Goal: Information Seeking & Learning: Learn about a topic

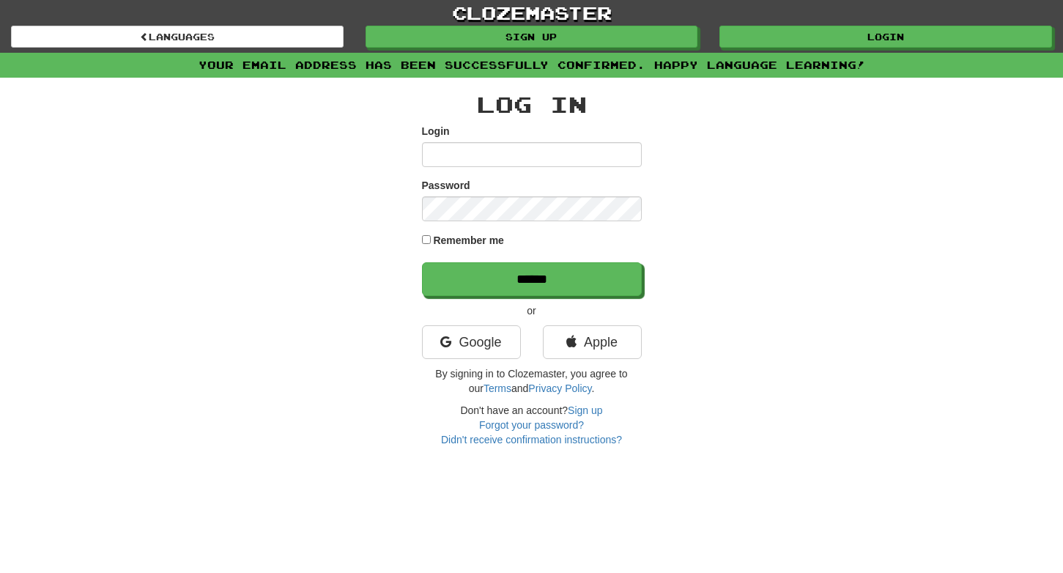
click at [474, 159] on input "Login" at bounding box center [532, 154] width 220 height 25
type input "**********"
click at [531, 278] on input "******" at bounding box center [532, 279] width 220 height 34
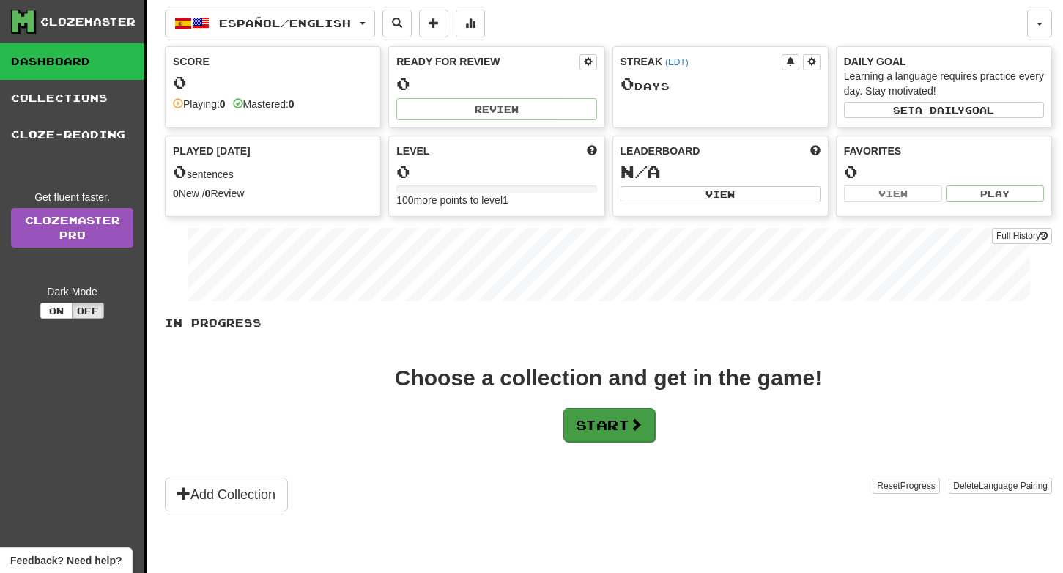
click at [609, 428] on button "Start" at bounding box center [609, 425] width 92 height 34
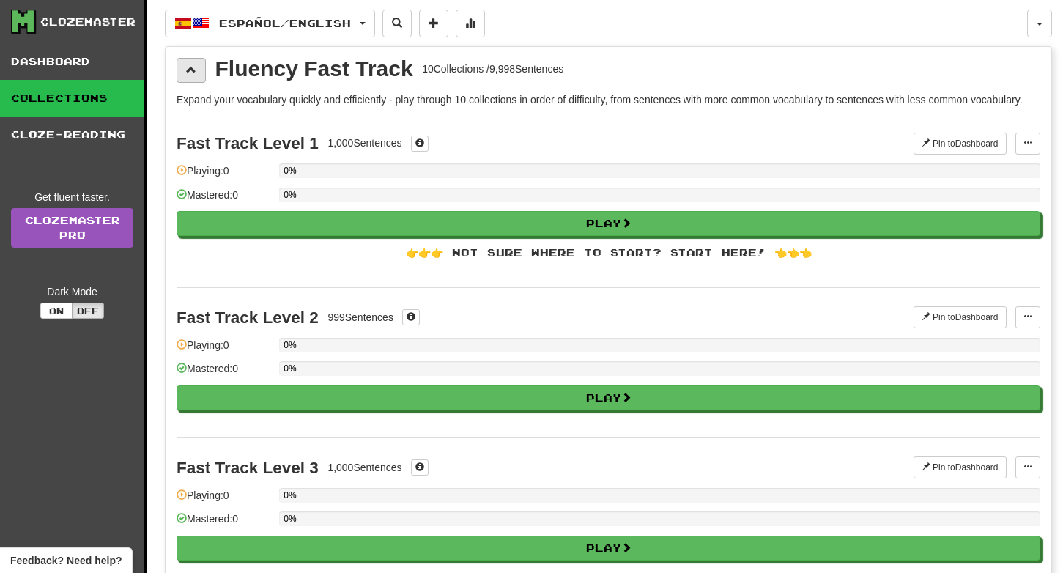
click at [187, 69] on span at bounding box center [191, 69] width 10 height 10
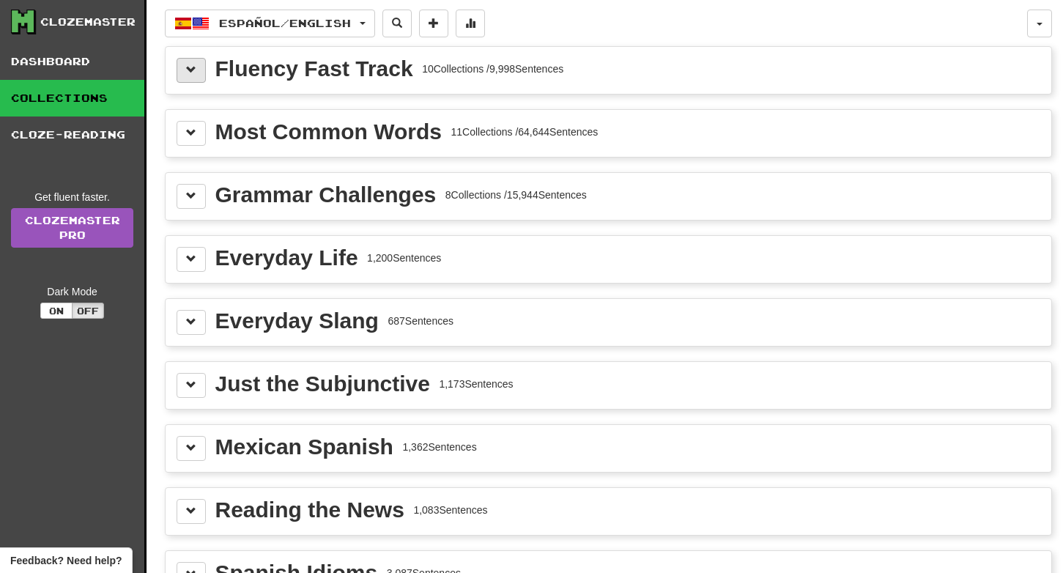
click at [190, 72] on span at bounding box center [191, 69] width 10 height 10
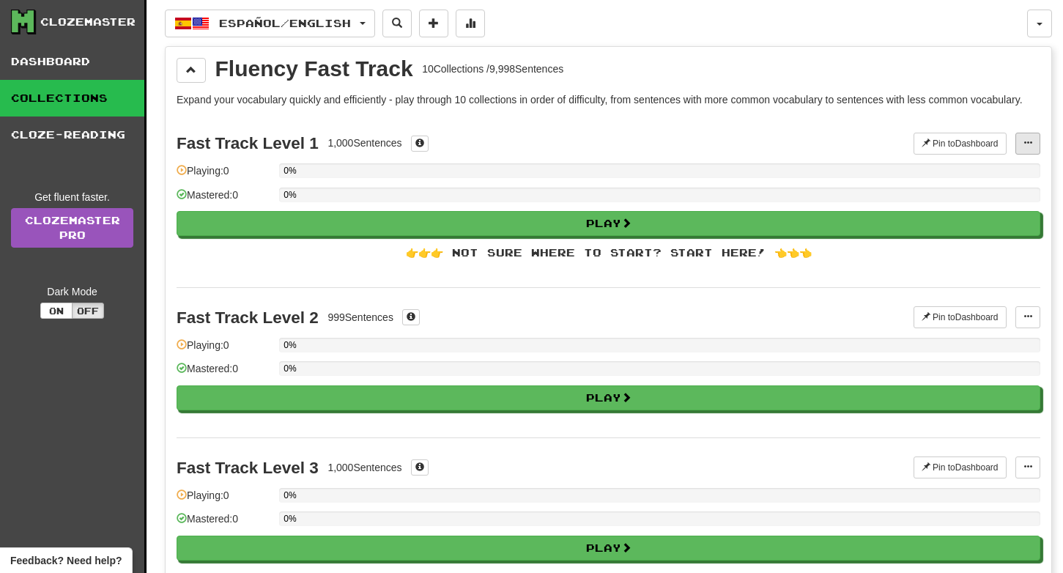
click at [1024, 143] on span at bounding box center [1027, 142] width 9 height 9
click at [96, 97] on link "Collections" at bounding box center [72, 98] width 144 height 37
click at [73, 56] on link "Dashboard" at bounding box center [72, 61] width 144 height 37
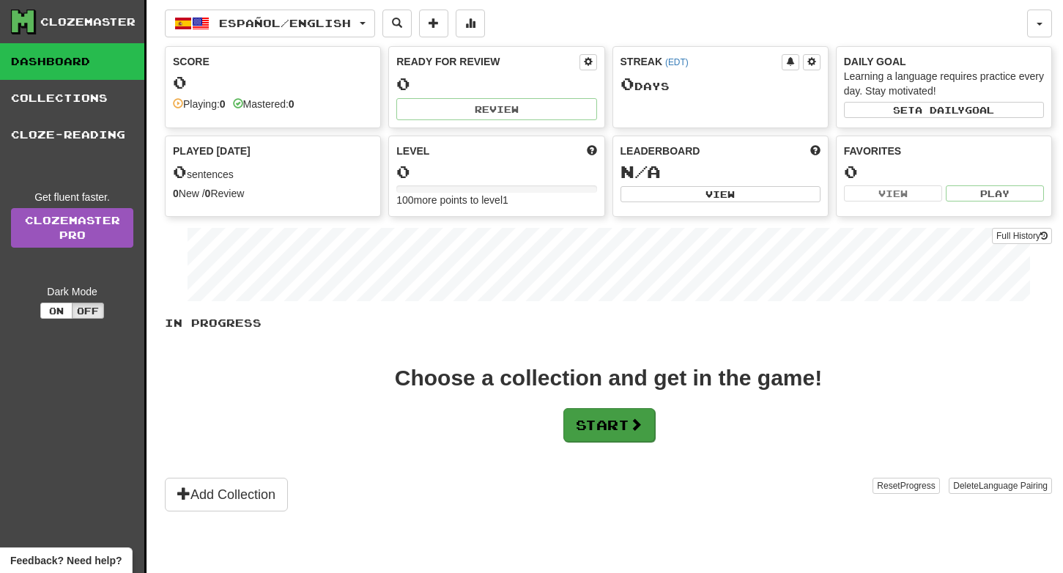
click at [625, 425] on button "Start" at bounding box center [609, 425] width 92 height 34
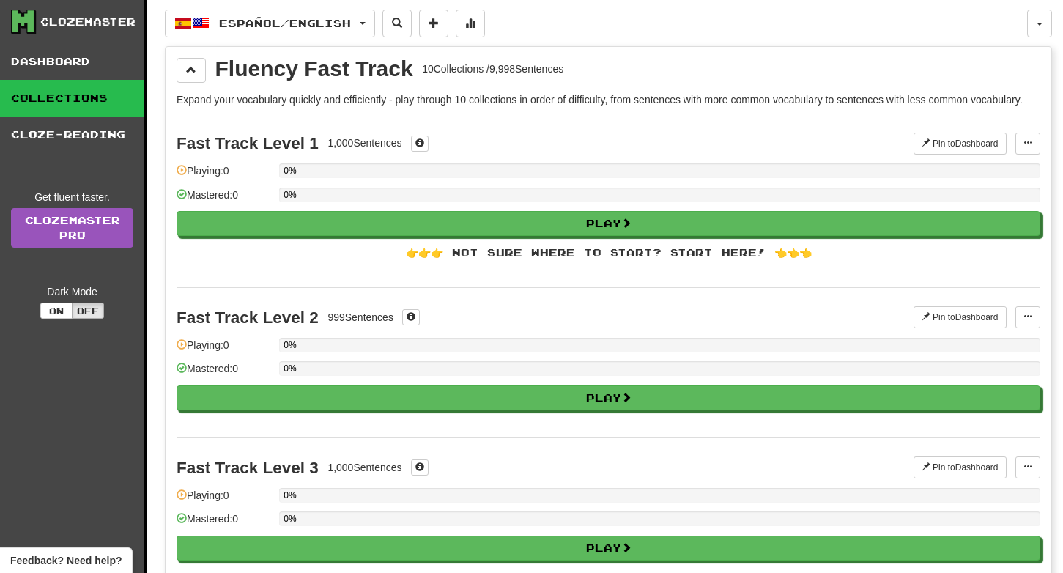
click at [270, 146] on div "Fast Track Level 1" at bounding box center [248, 143] width 142 height 18
click at [199, 67] on button at bounding box center [191, 70] width 29 height 25
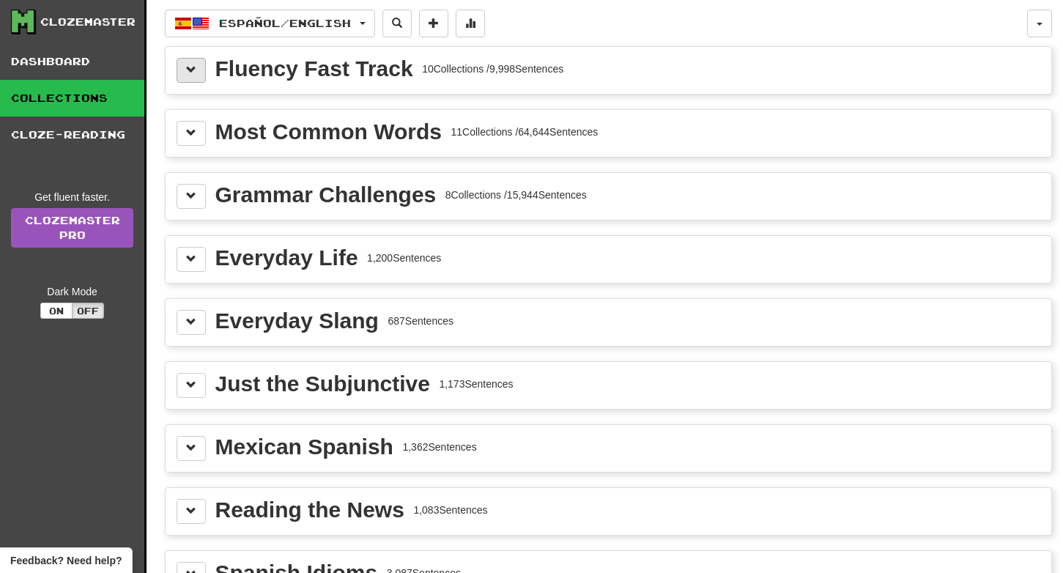
click at [195, 71] on span at bounding box center [191, 69] width 10 height 10
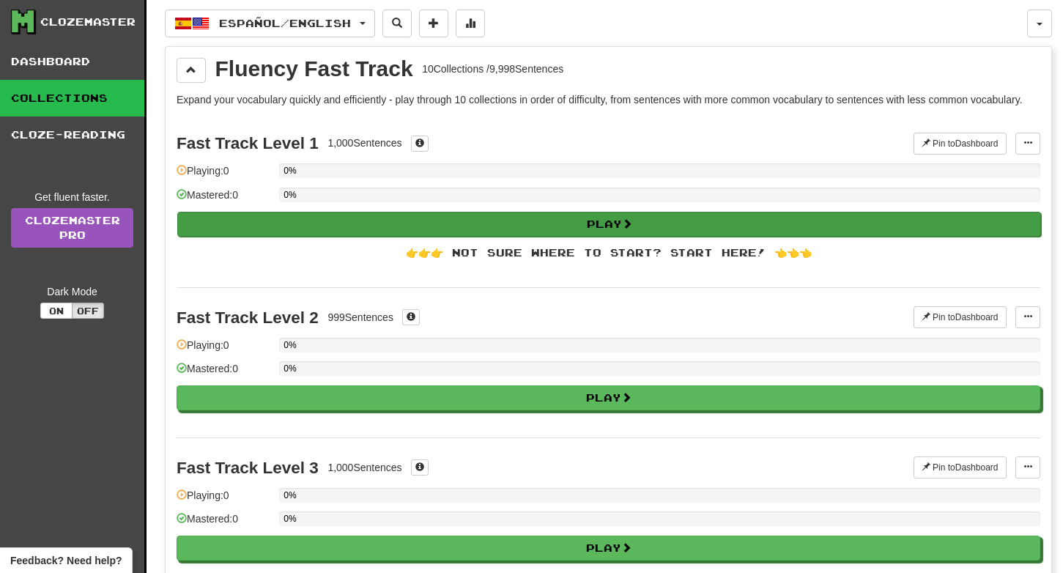
click at [508, 218] on button "Play" at bounding box center [609, 224] width 864 height 25
select select "**"
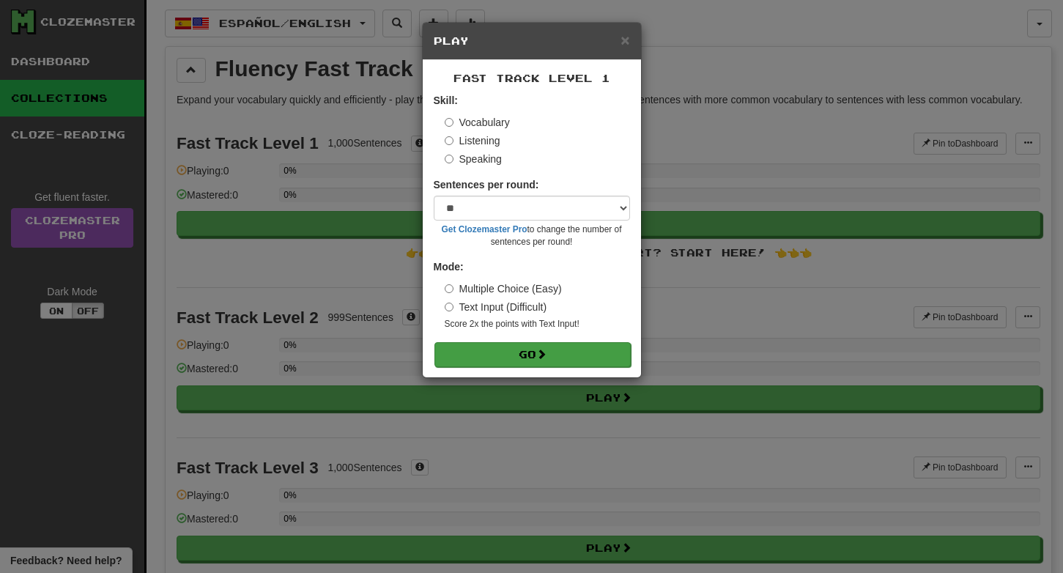
click at [526, 355] on button "Go" at bounding box center [532, 354] width 196 height 25
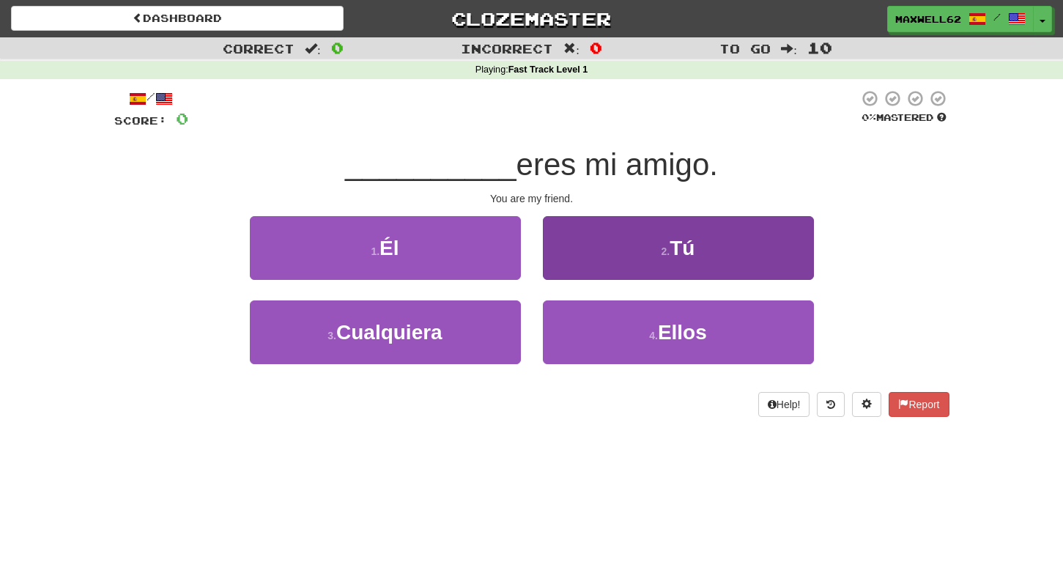
click at [660, 241] on button "2 . Tú" at bounding box center [678, 248] width 271 height 64
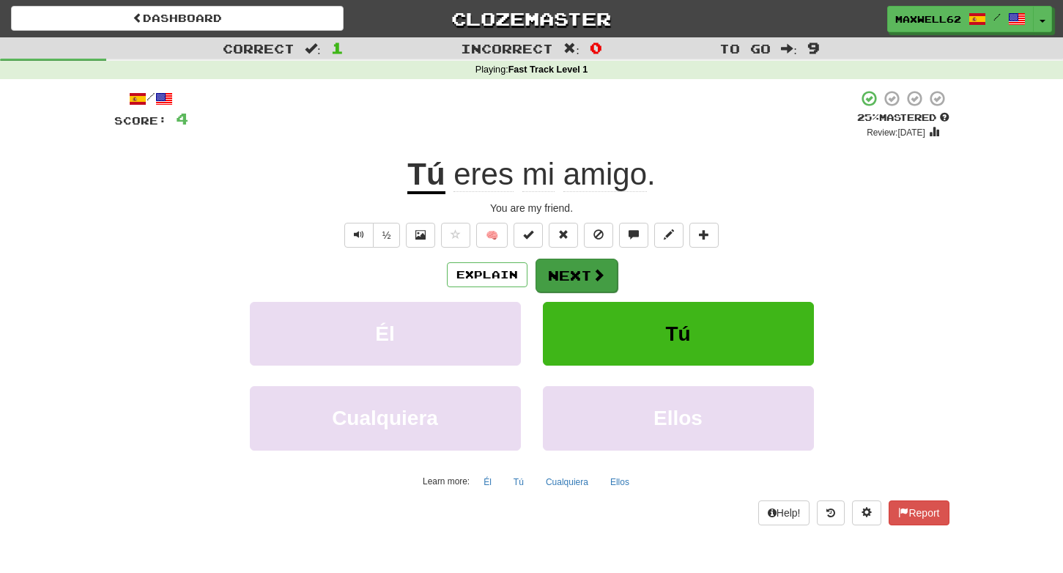
click at [585, 279] on button "Next" at bounding box center [576, 276] width 82 height 34
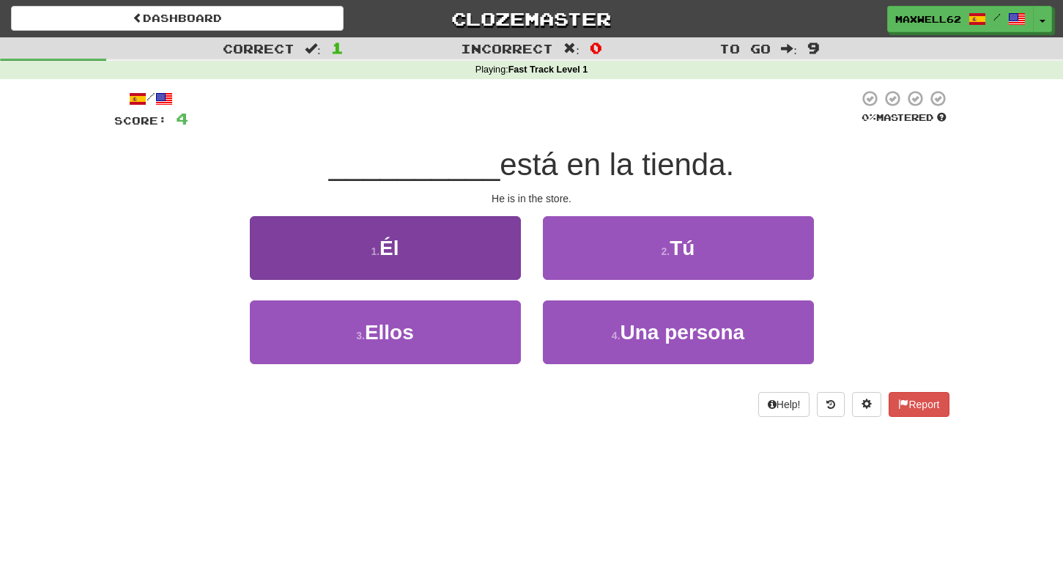
click at [462, 251] on button "1 . Él" at bounding box center [385, 248] width 271 height 64
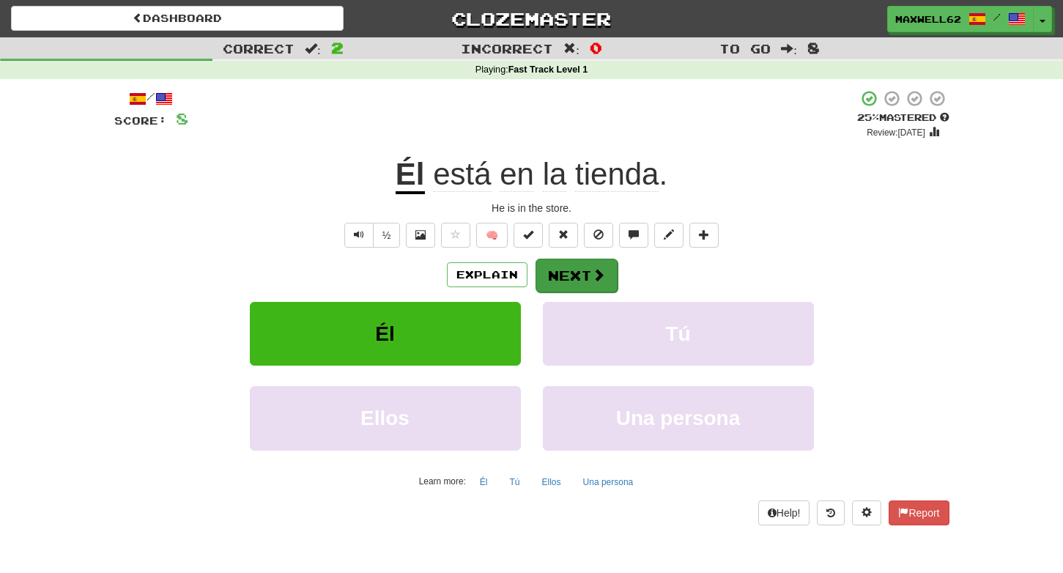
click at [594, 277] on span at bounding box center [598, 274] width 13 height 13
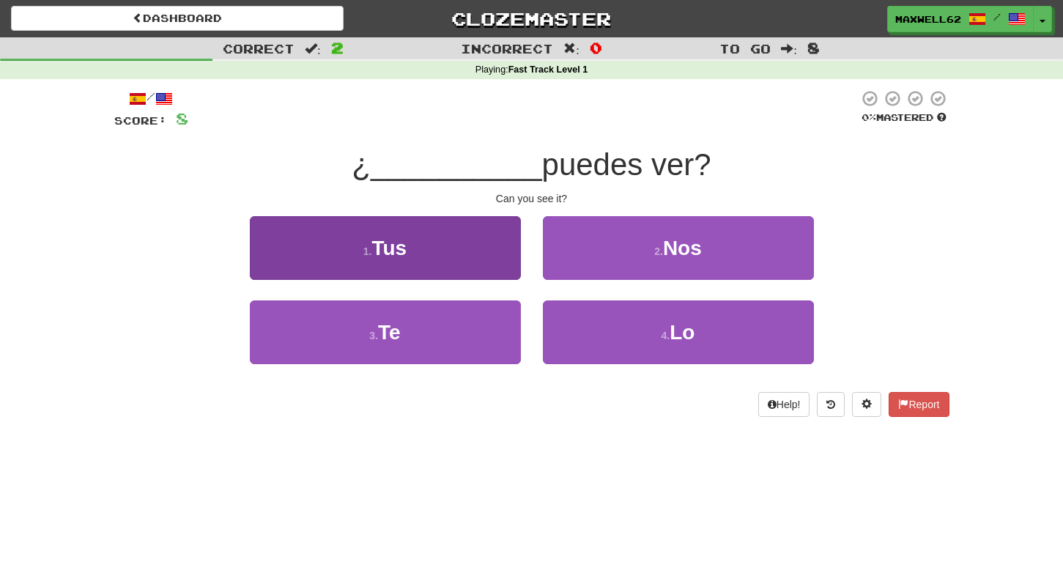
click at [469, 251] on button "1 . Tus" at bounding box center [385, 248] width 271 height 64
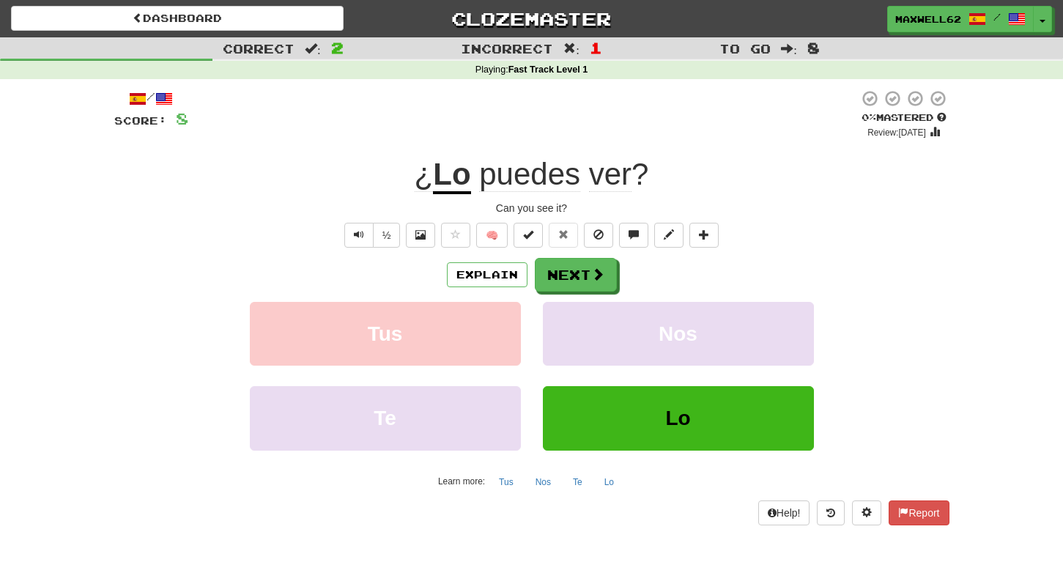
click at [623, 423] on button "Lo" at bounding box center [678, 418] width 271 height 64
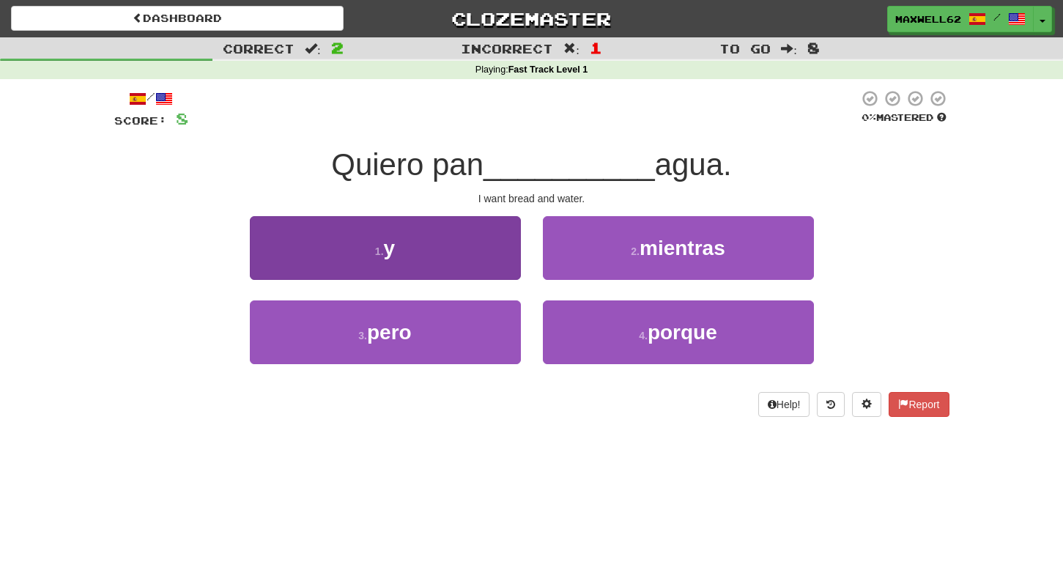
click at [433, 247] on button "1 . y" at bounding box center [385, 248] width 271 height 64
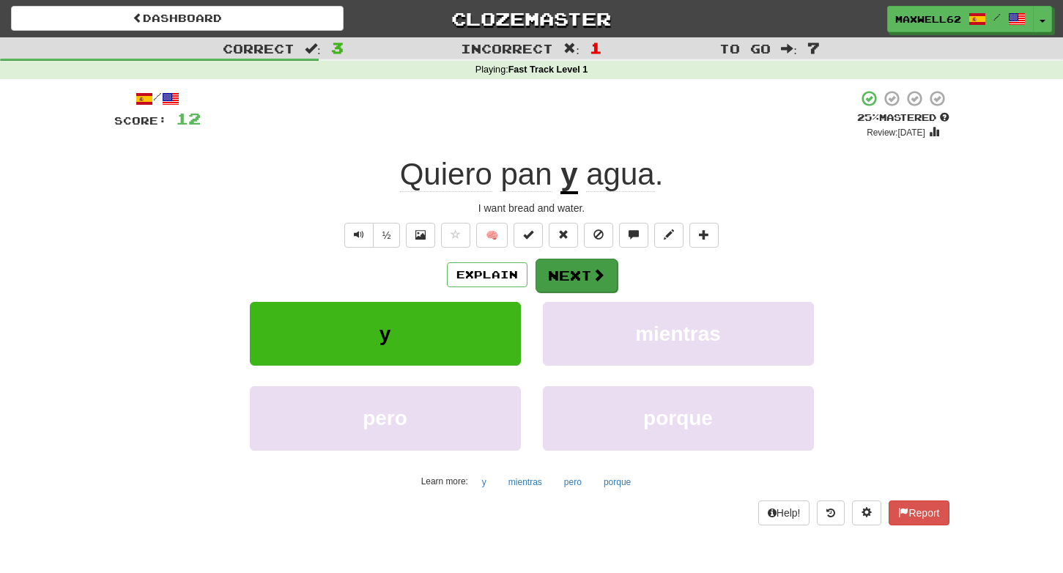
click at [586, 270] on button "Next" at bounding box center [576, 276] width 82 height 34
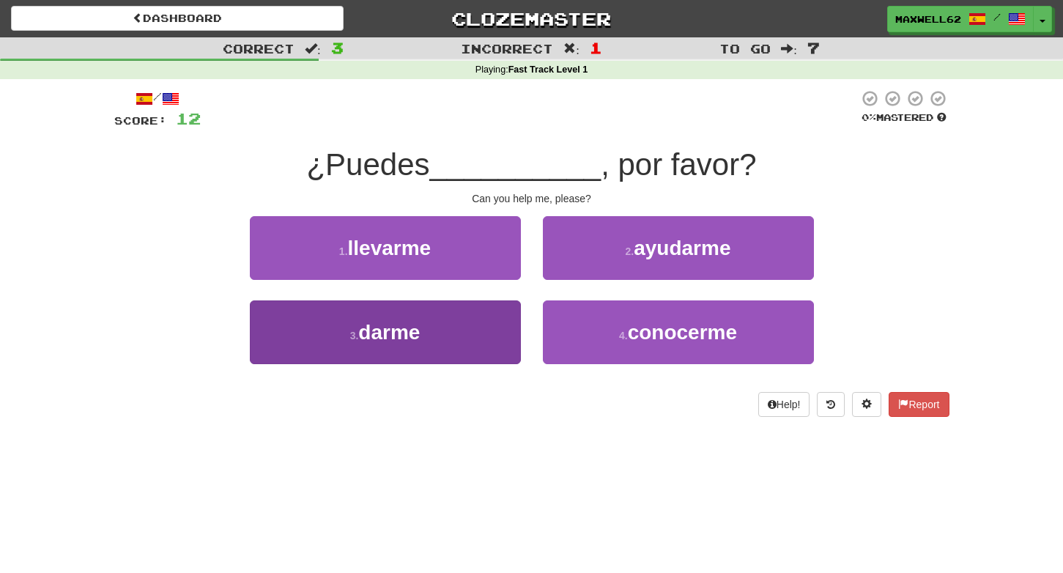
click at [462, 352] on button "3 . darme" at bounding box center [385, 332] width 271 height 64
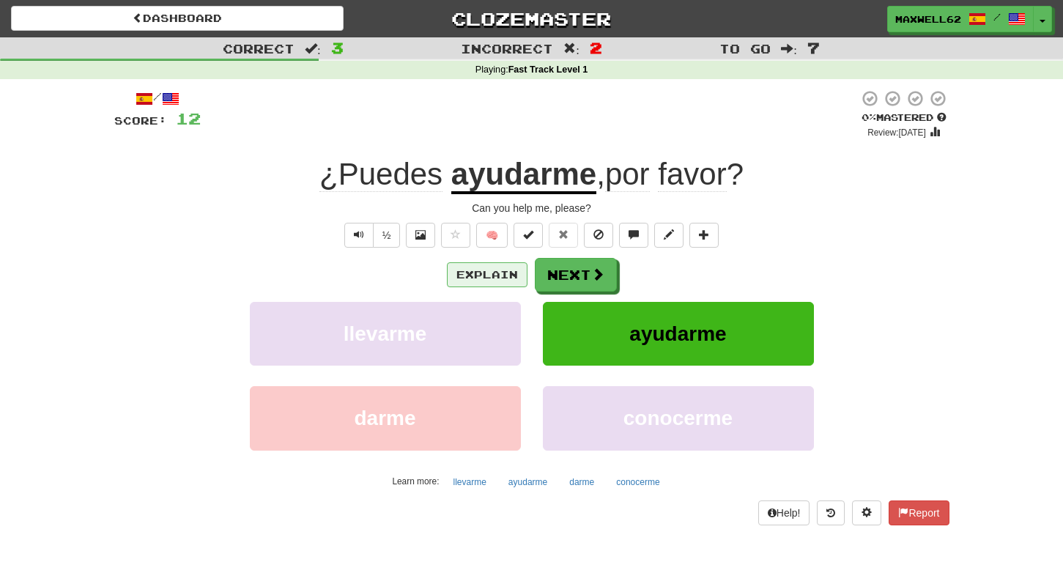
click at [503, 270] on button "Explain" at bounding box center [487, 274] width 81 height 25
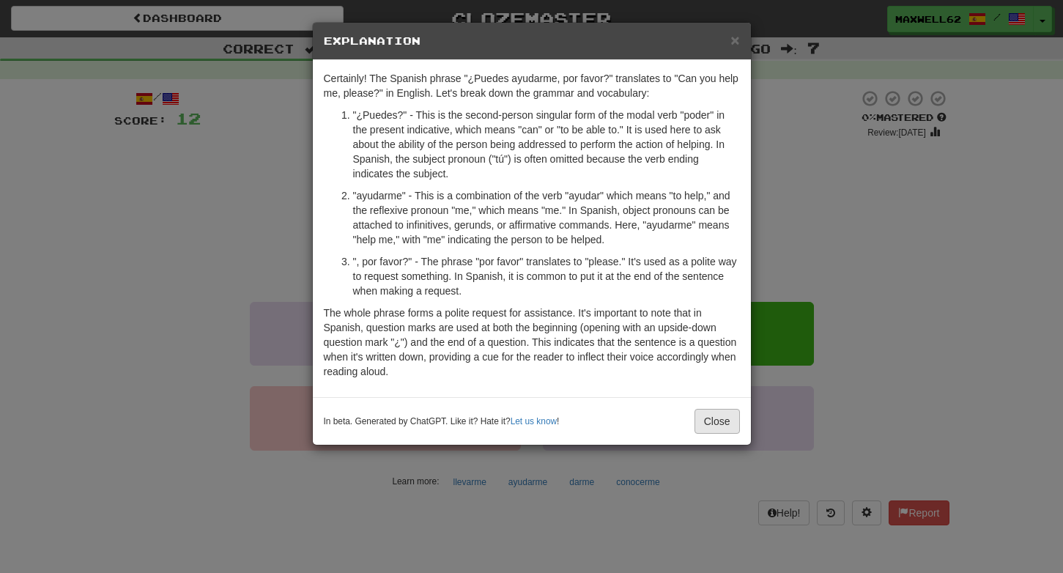
click at [716, 420] on button "Close" at bounding box center [716, 421] width 45 height 25
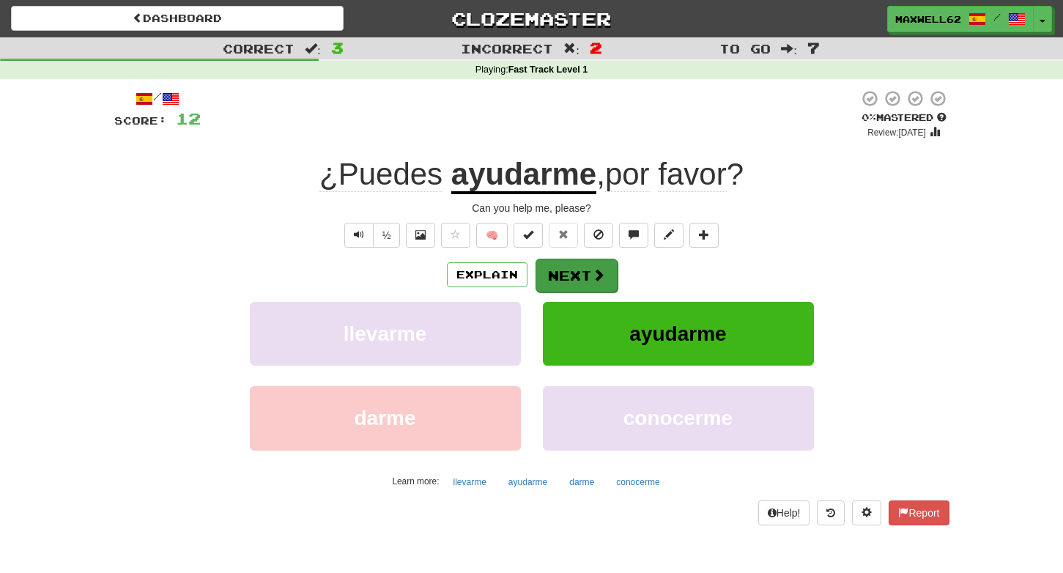
click at [588, 266] on button "Next" at bounding box center [576, 276] width 82 height 34
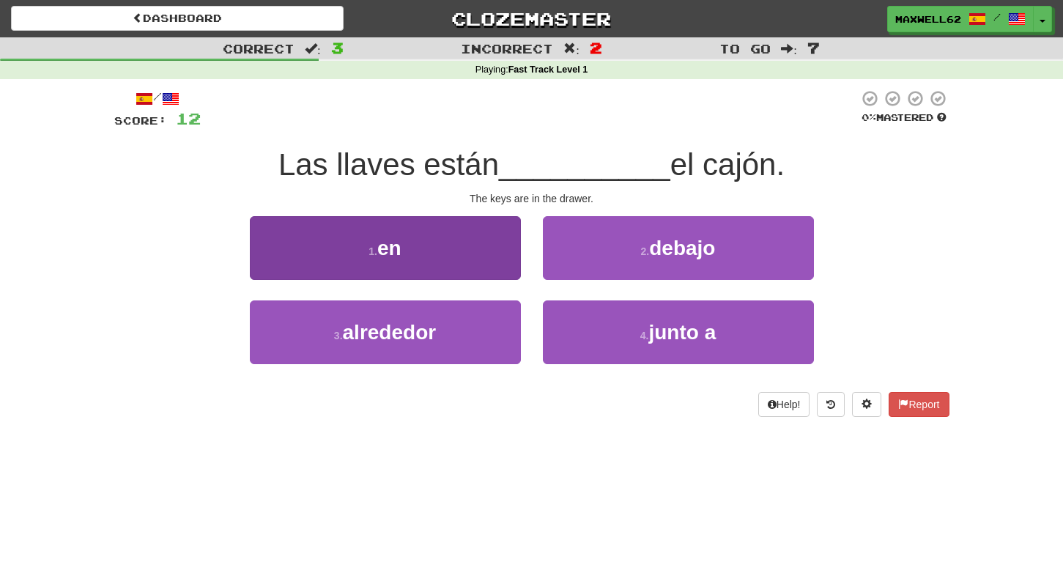
click at [435, 245] on button "1 . en" at bounding box center [385, 248] width 271 height 64
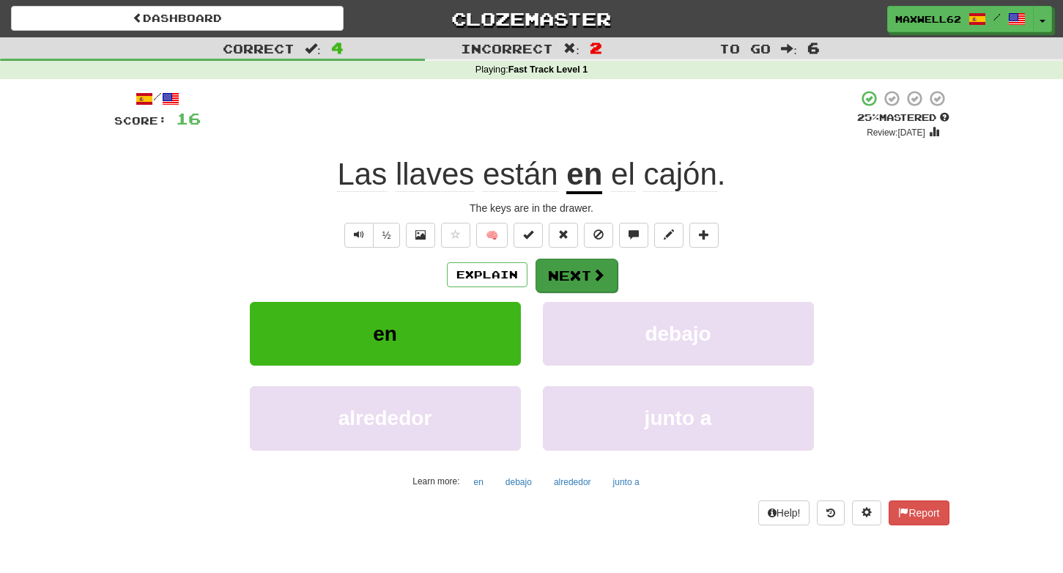
click at [586, 276] on button "Next" at bounding box center [576, 276] width 82 height 34
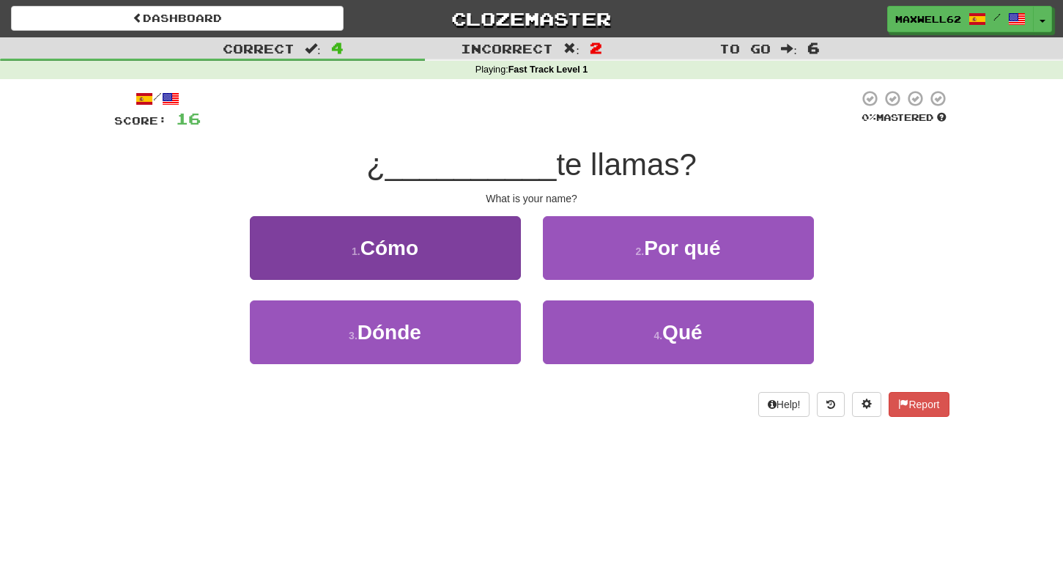
click at [454, 245] on button "1 . Cómo" at bounding box center [385, 248] width 271 height 64
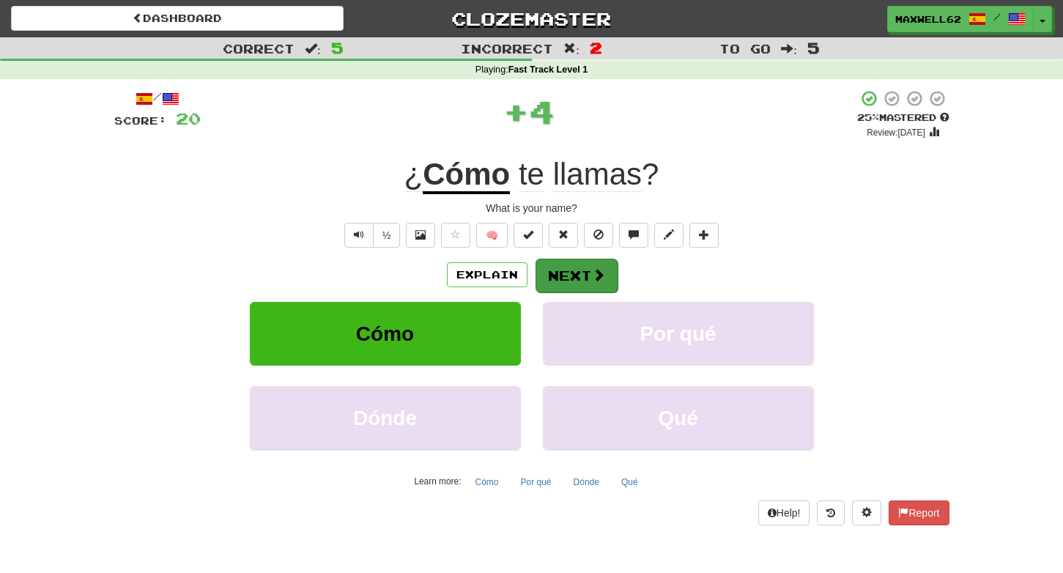
click at [582, 275] on button "Next" at bounding box center [576, 276] width 82 height 34
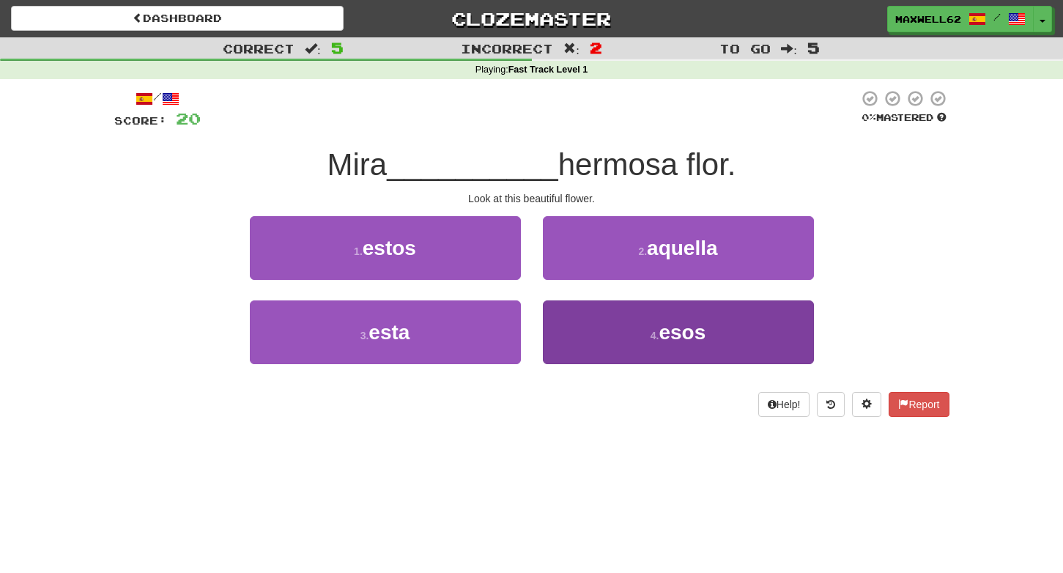
click at [642, 330] on button "4 . esos" at bounding box center [678, 332] width 271 height 64
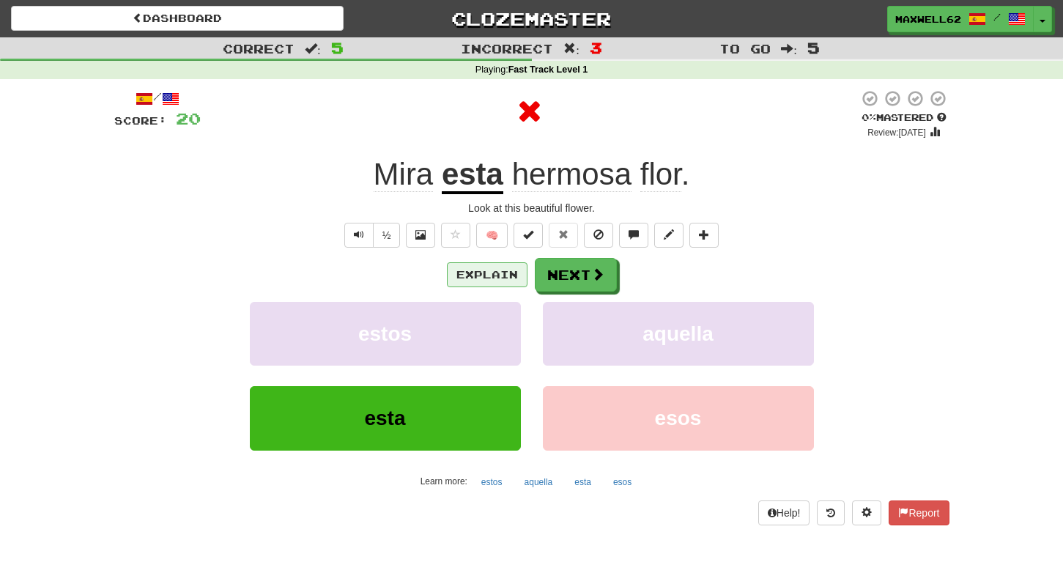
click at [494, 273] on button "Explain" at bounding box center [487, 274] width 81 height 25
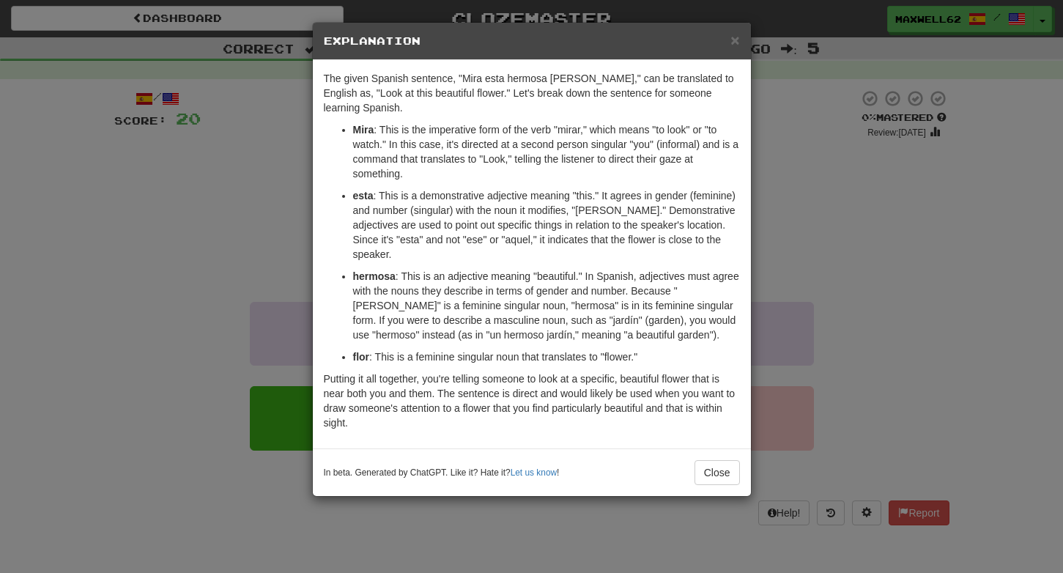
click at [494, 273] on p "hermosa : This is an adjective meaning "beautiful." In Spanish, adjectives must…" at bounding box center [546, 305] width 387 height 73
click at [735, 37] on span "×" at bounding box center [734, 39] width 9 height 17
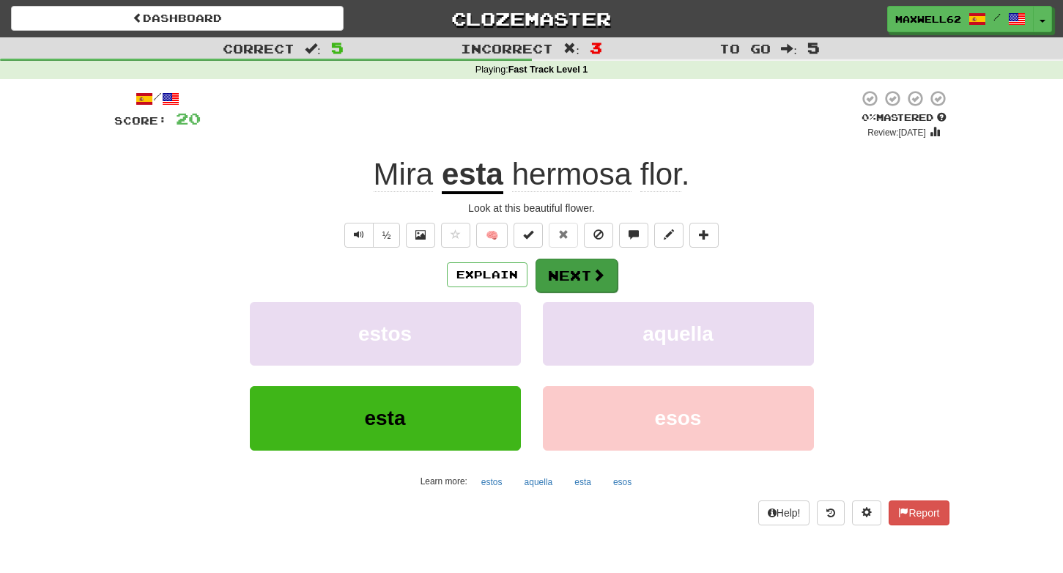
click at [587, 268] on button "Next" at bounding box center [576, 276] width 82 height 34
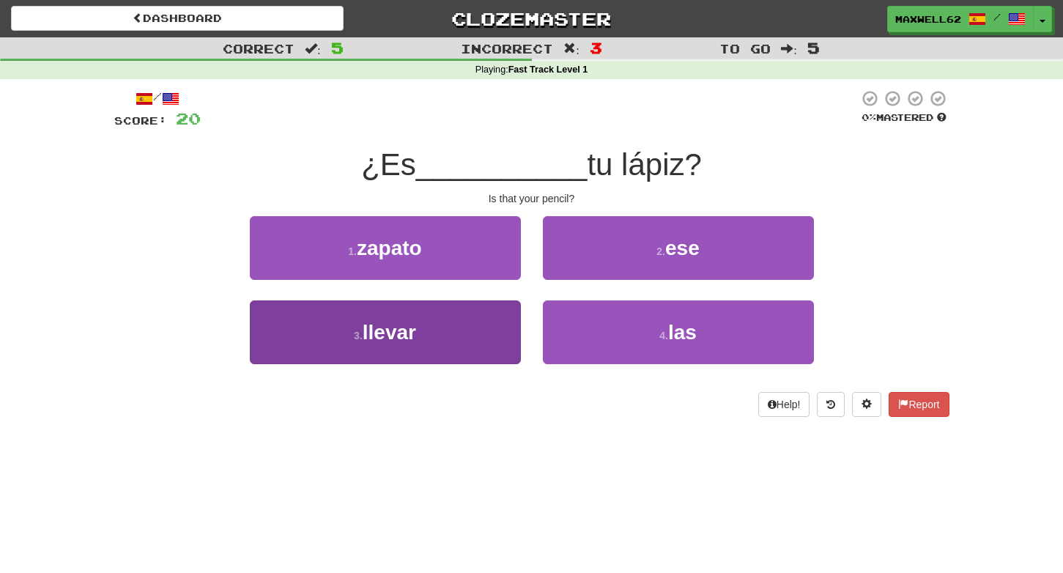
click at [465, 346] on button "3 . llevar" at bounding box center [385, 332] width 271 height 64
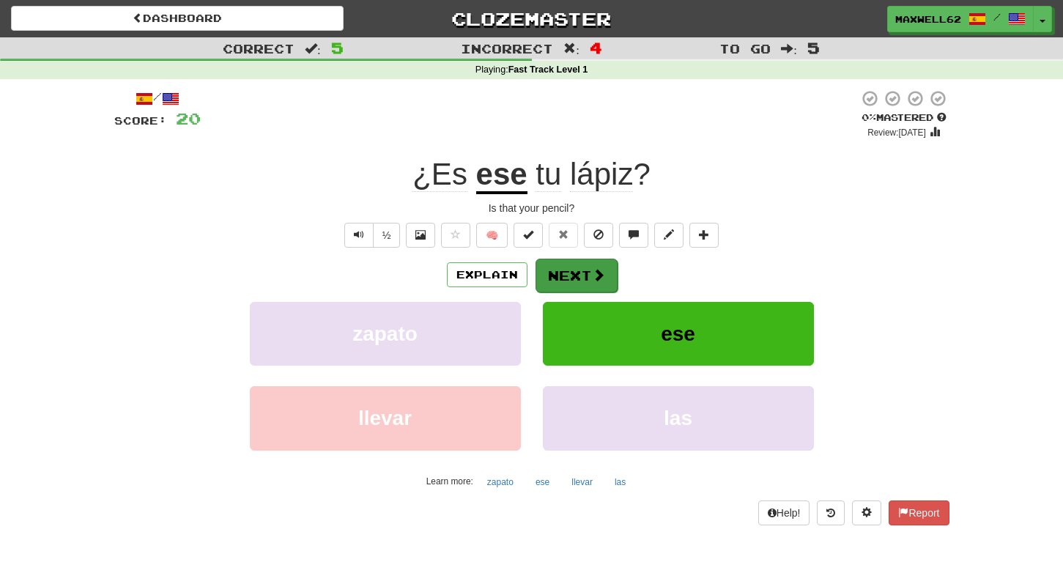
click at [584, 269] on button "Next" at bounding box center [576, 276] width 82 height 34
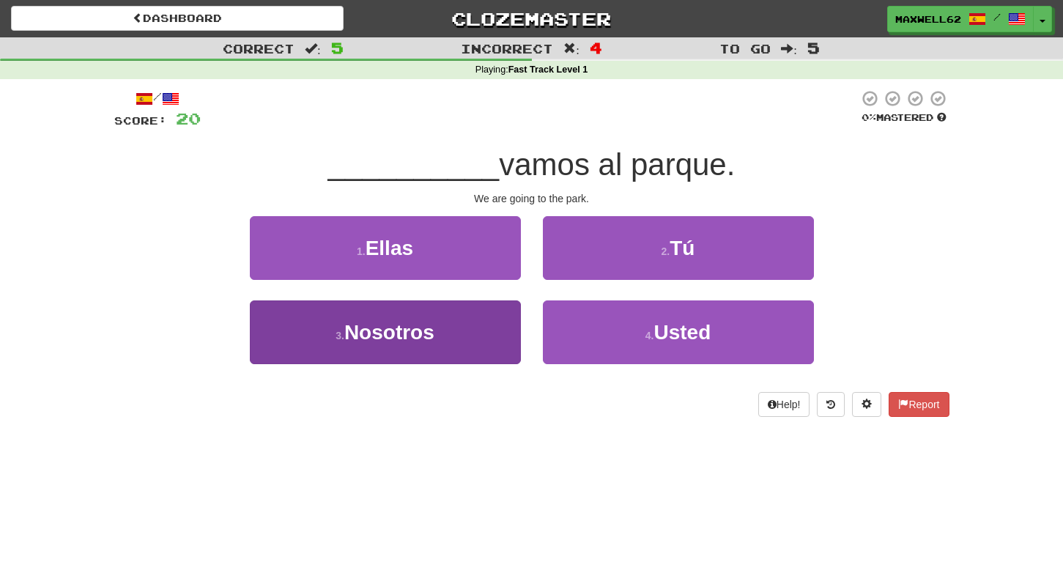
click at [445, 356] on button "3 . Nosotros" at bounding box center [385, 332] width 271 height 64
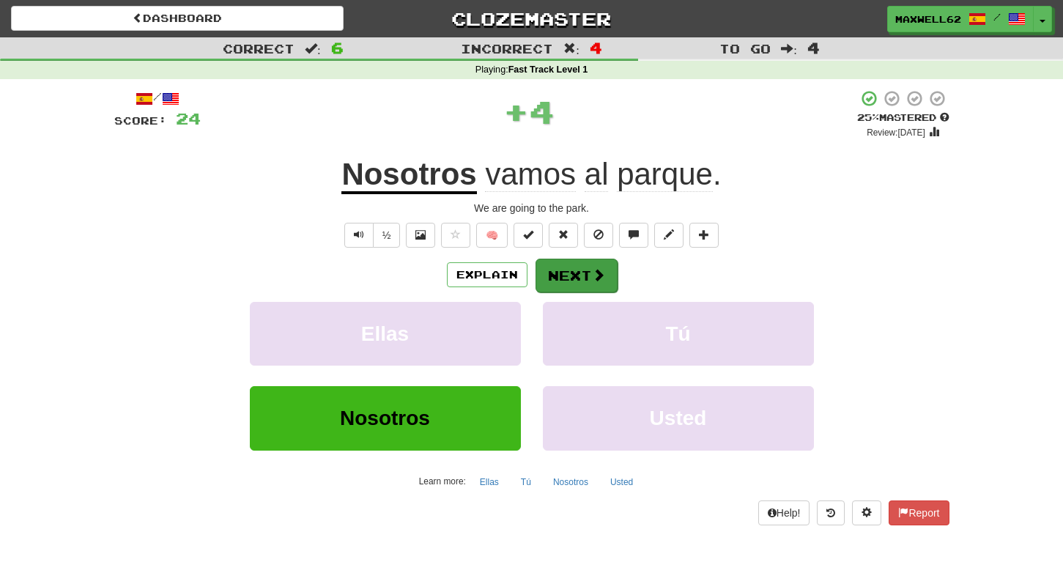
click at [592, 274] on span at bounding box center [598, 274] width 13 height 13
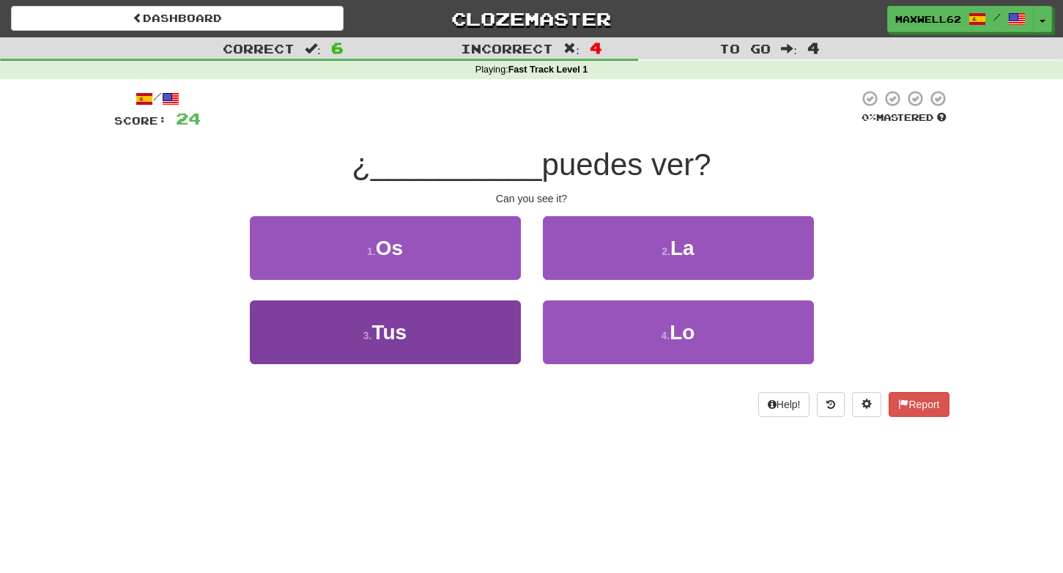
click at [469, 344] on button "3 . Tus" at bounding box center [385, 332] width 271 height 64
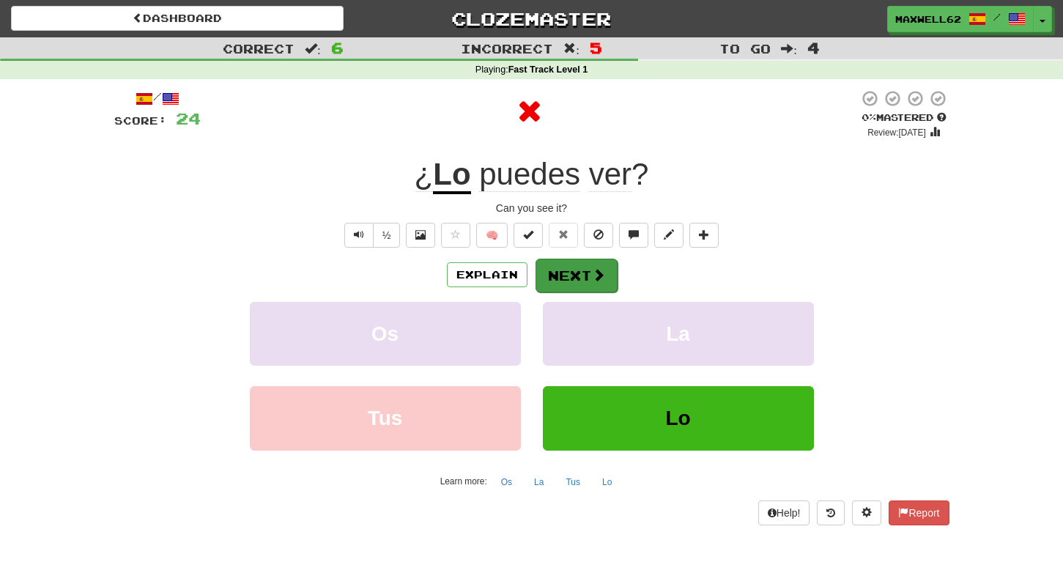
click at [585, 277] on button "Next" at bounding box center [576, 276] width 82 height 34
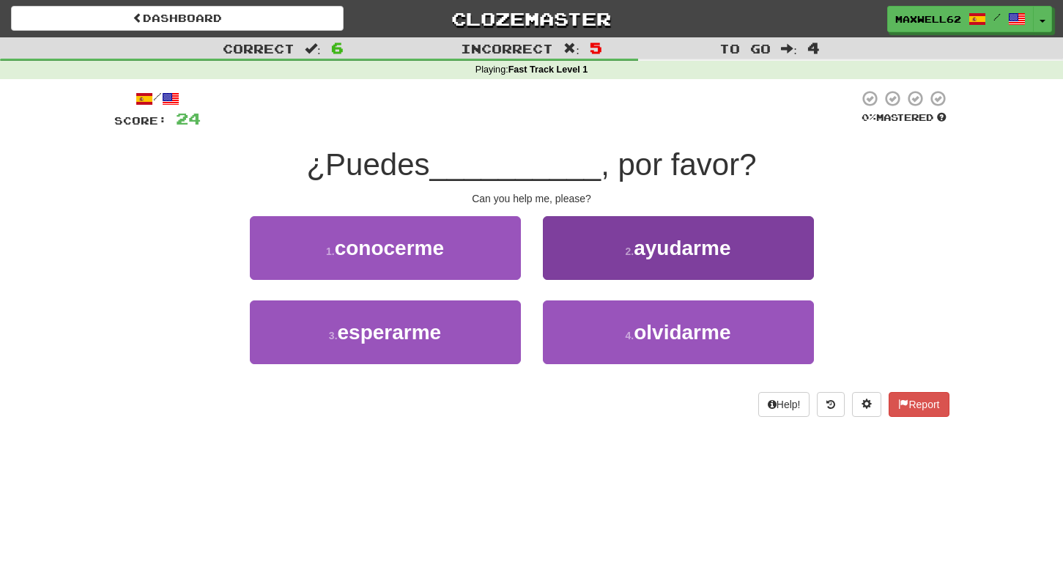
click at [682, 238] on span "ayudarme" at bounding box center [682, 248] width 97 height 23
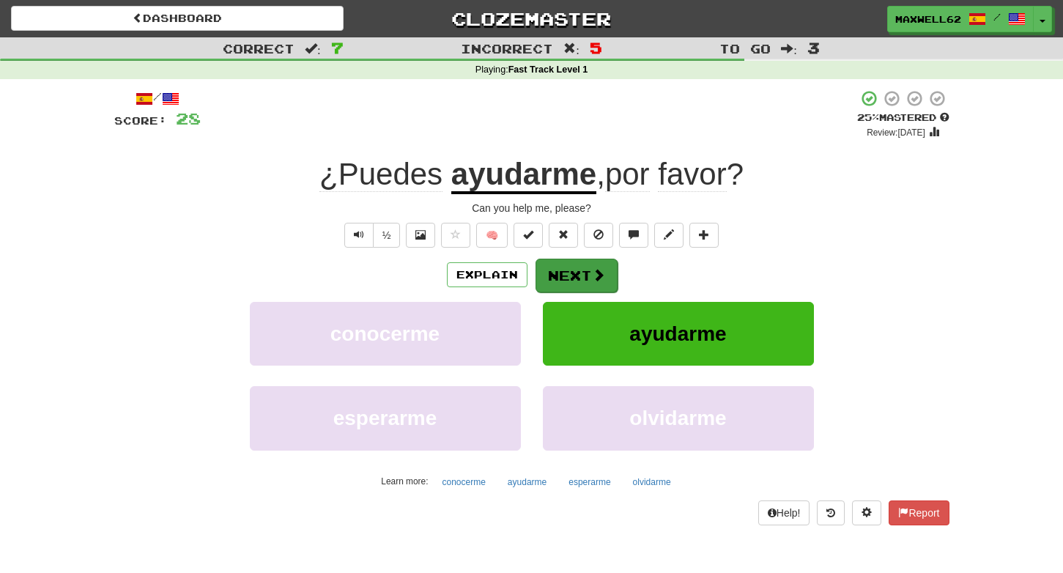
click at [586, 269] on button "Next" at bounding box center [576, 276] width 82 height 34
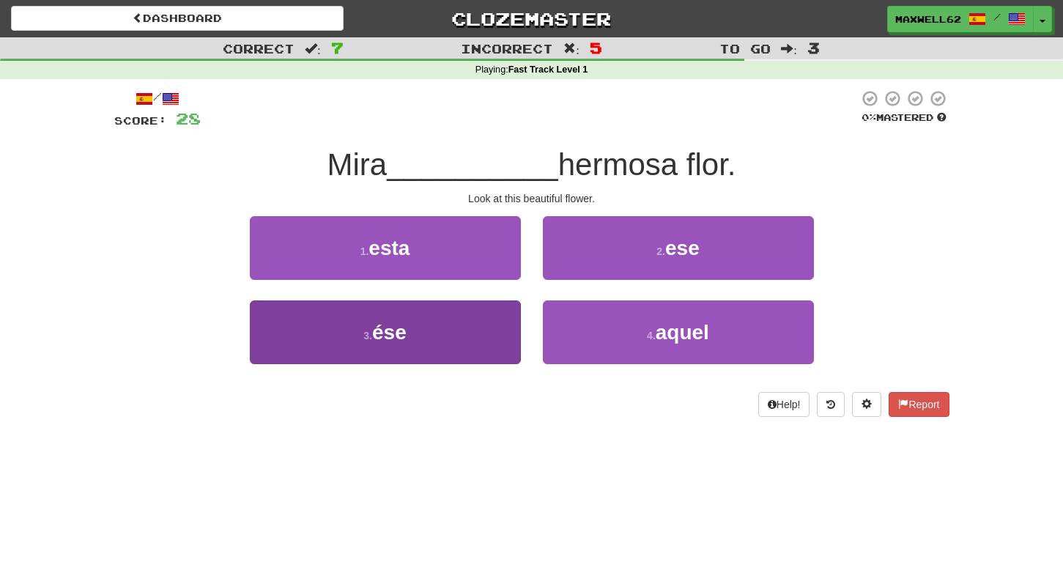
click at [468, 341] on button "3 . ése" at bounding box center [385, 332] width 271 height 64
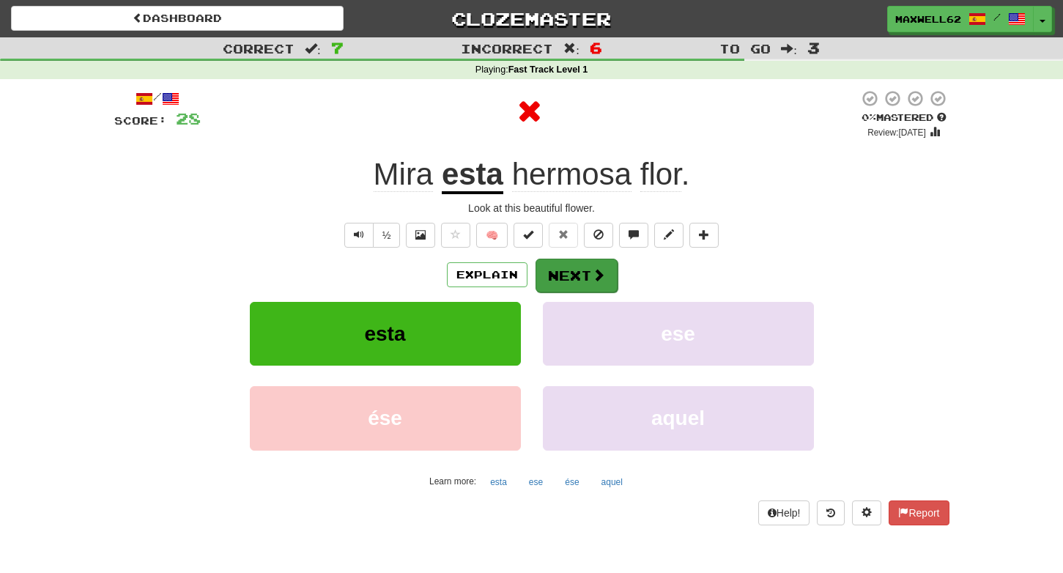
click at [581, 276] on button "Next" at bounding box center [576, 276] width 82 height 34
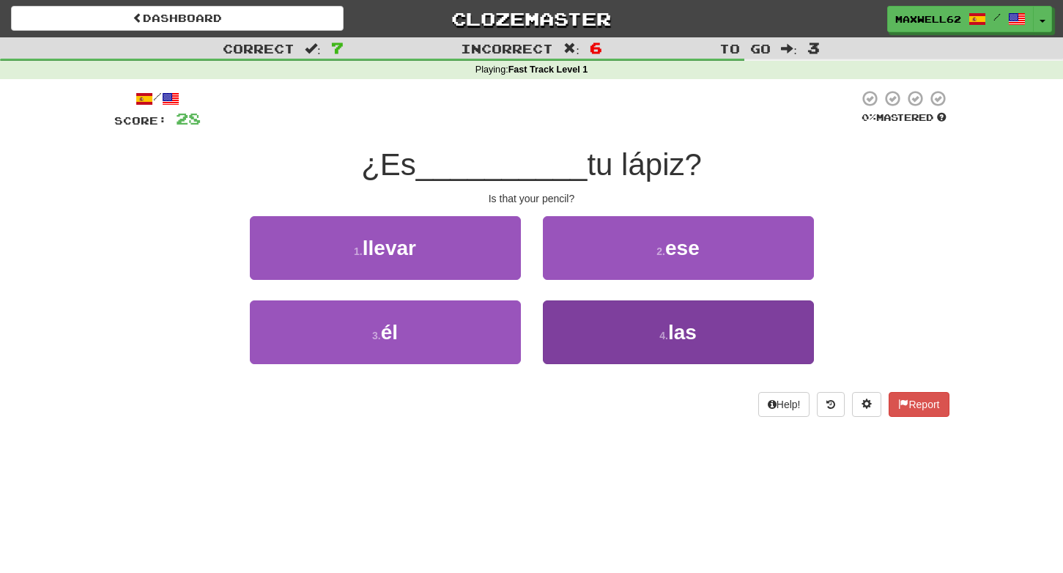
click at [629, 333] on button "4 . las" at bounding box center [678, 332] width 271 height 64
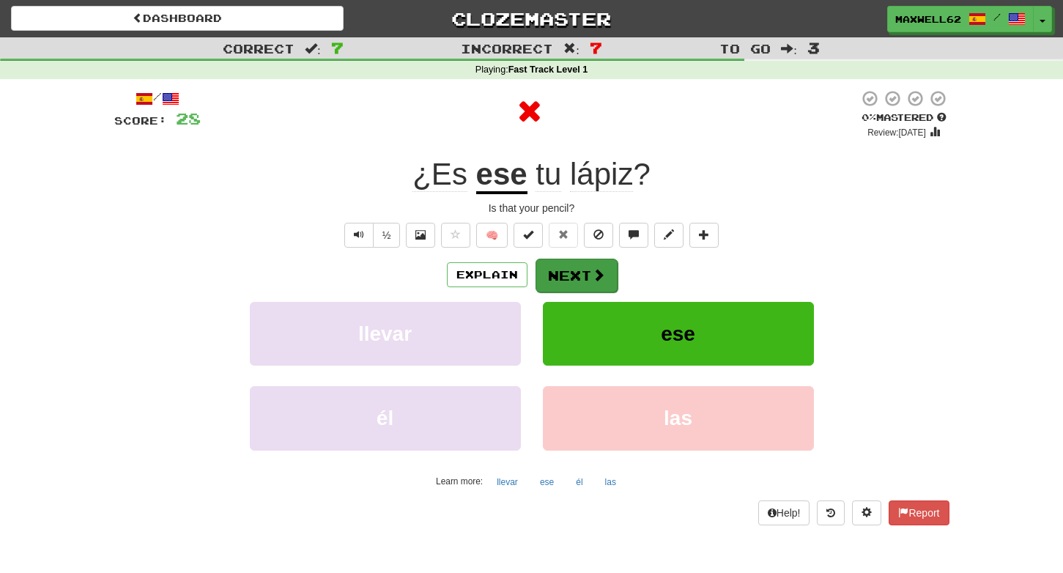
click at [593, 268] on span at bounding box center [598, 274] width 13 height 13
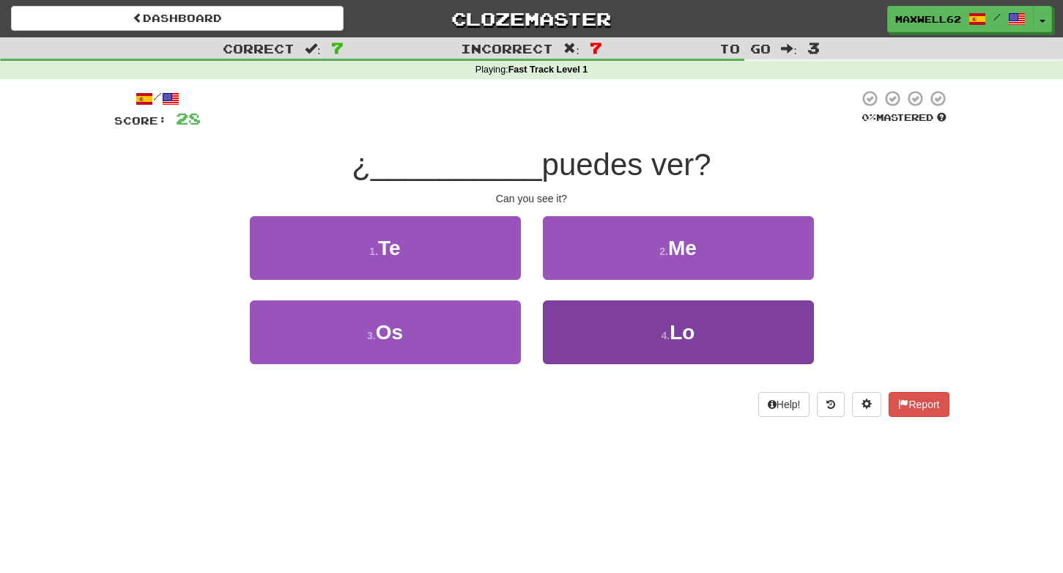
click at [610, 317] on button "4 . Lo" at bounding box center [678, 332] width 271 height 64
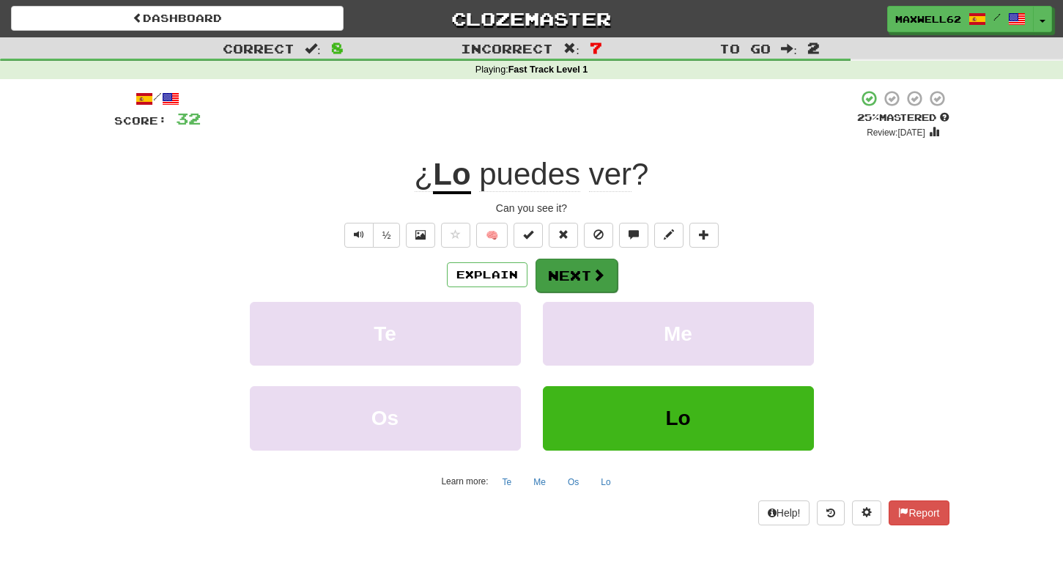
click at [576, 278] on button "Next" at bounding box center [576, 276] width 82 height 34
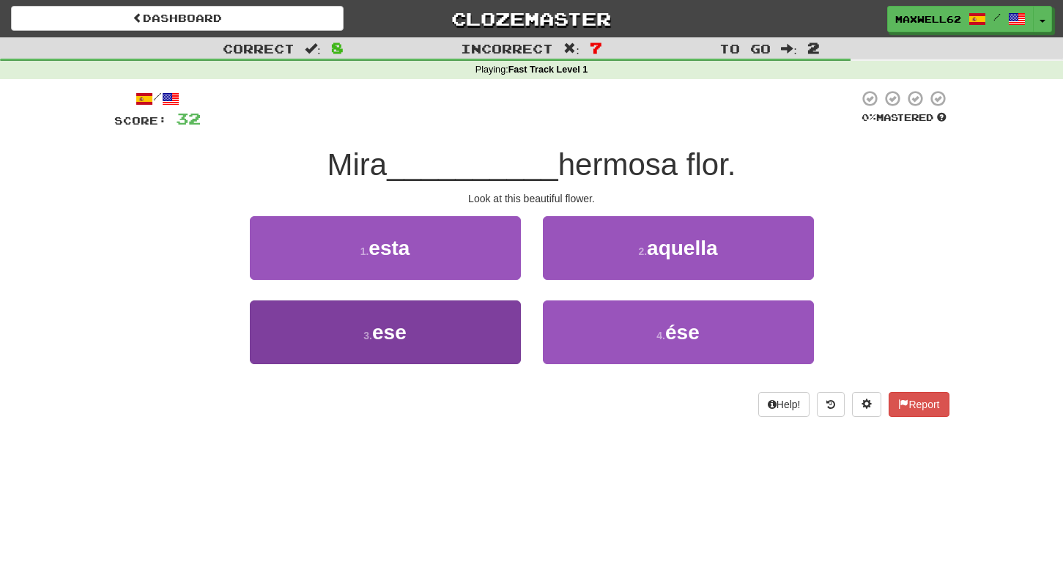
click at [445, 341] on button "3 . ese" at bounding box center [385, 332] width 271 height 64
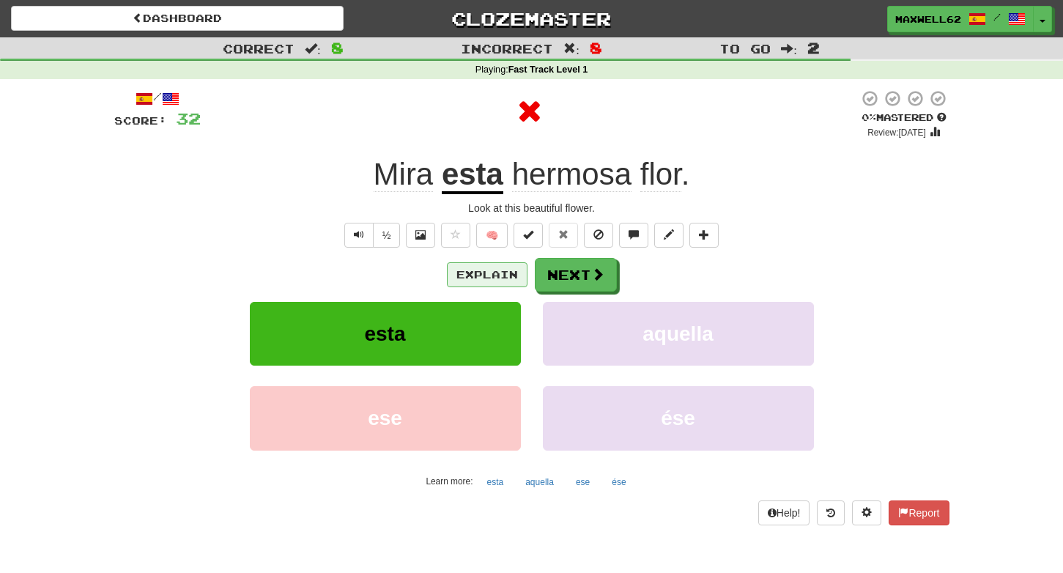
click at [508, 268] on button "Explain" at bounding box center [487, 274] width 81 height 25
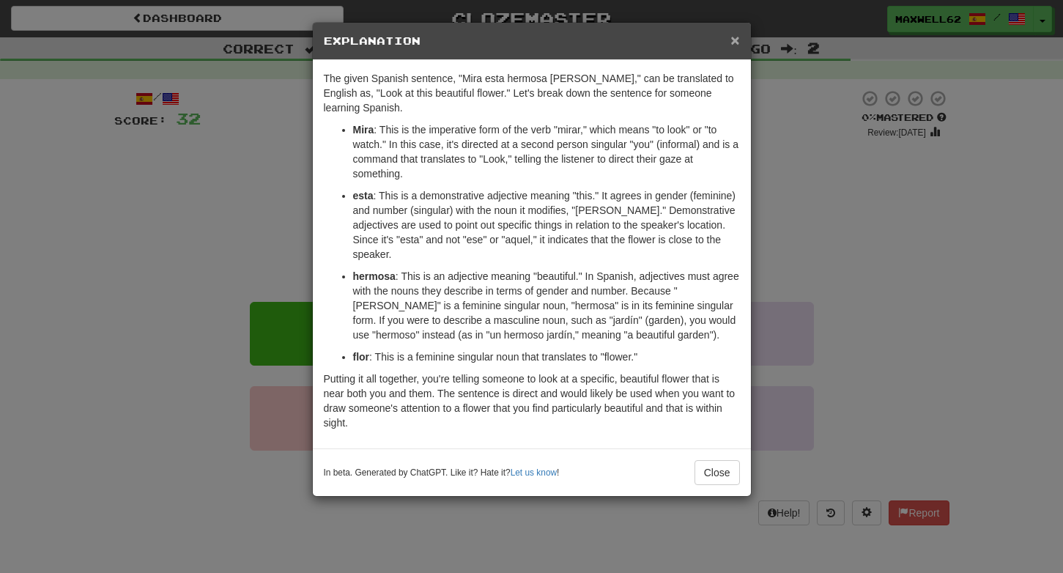
click at [738, 40] on span "×" at bounding box center [734, 39] width 9 height 17
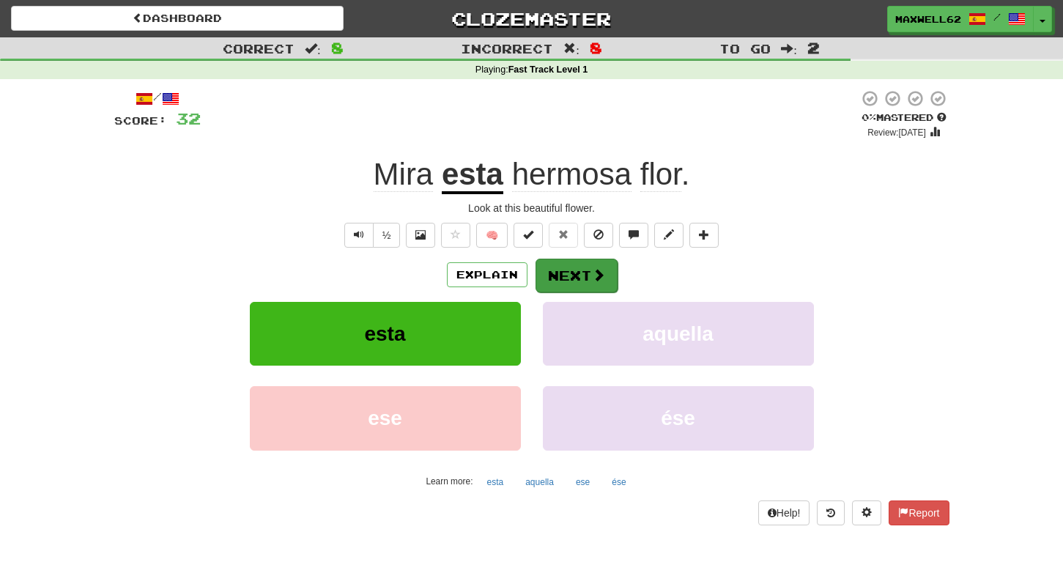
click at [579, 275] on button "Next" at bounding box center [576, 276] width 82 height 34
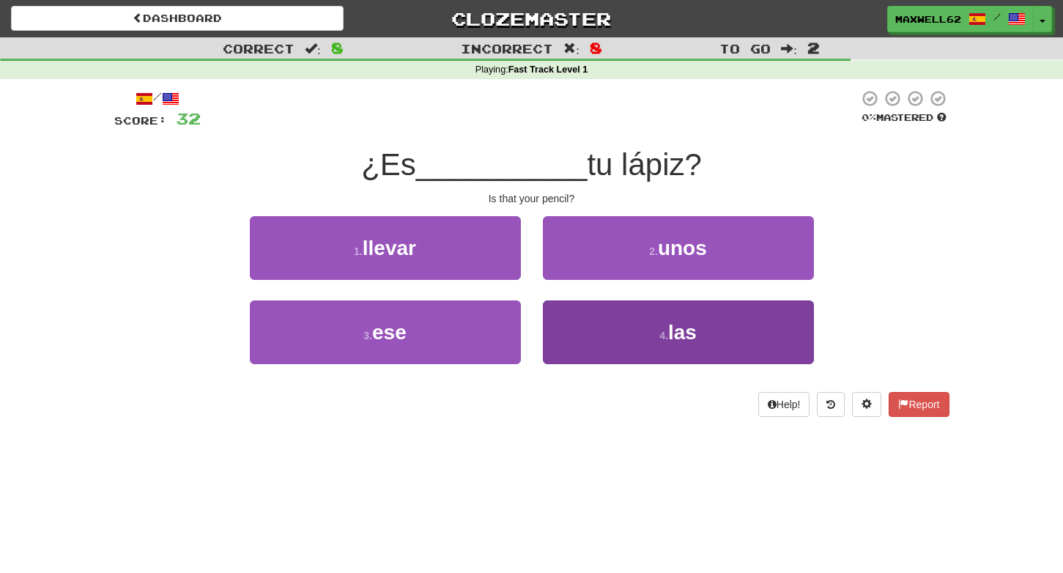
click at [636, 330] on button "4 . las" at bounding box center [678, 332] width 271 height 64
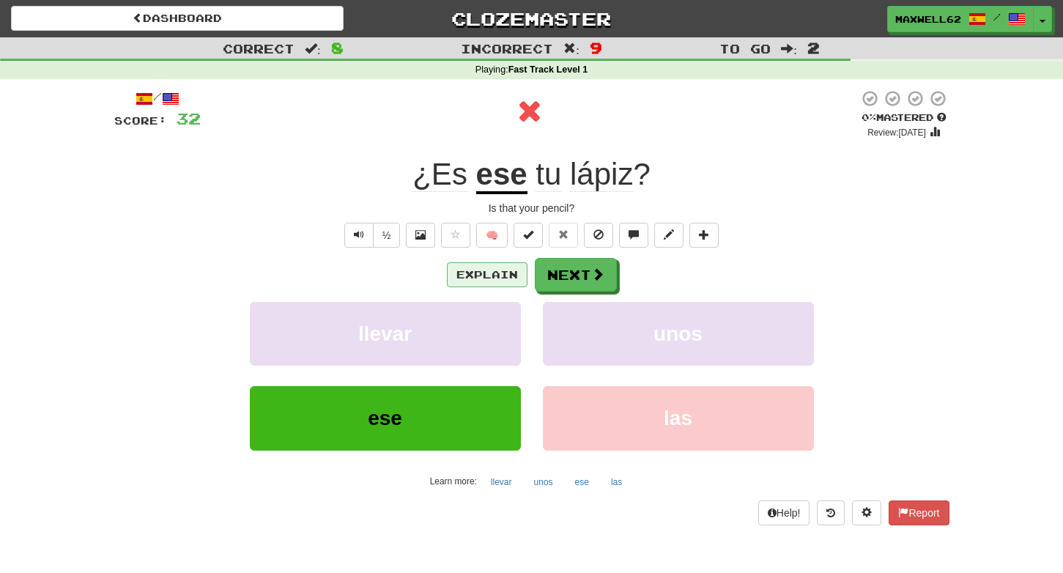
click at [494, 272] on button "Explain" at bounding box center [487, 274] width 81 height 25
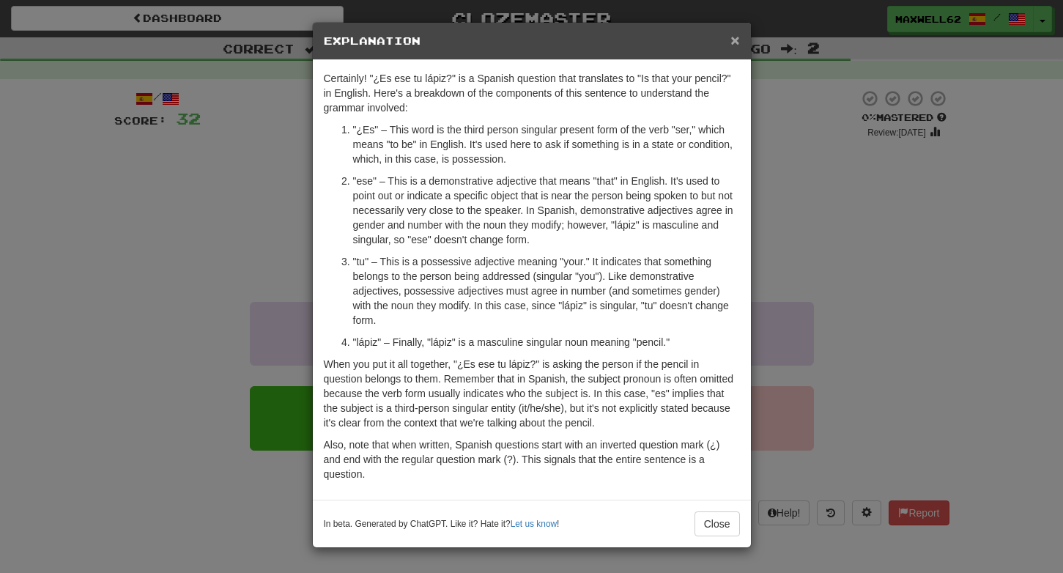
click at [735, 41] on span "×" at bounding box center [734, 39] width 9 height 17
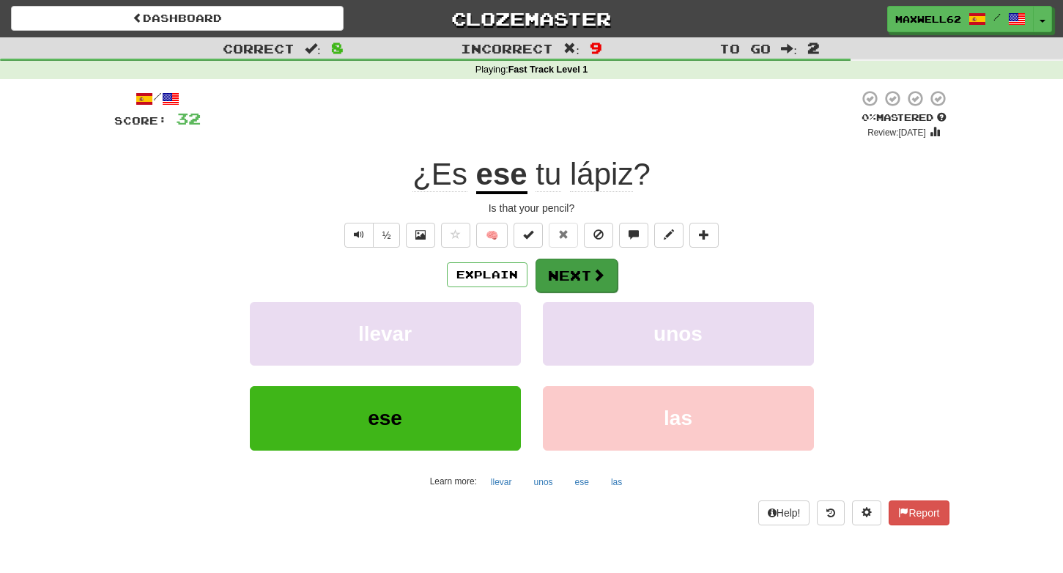
click at [583, 271] on button "Next" at bounding box center [576, 276] width 82 height 34
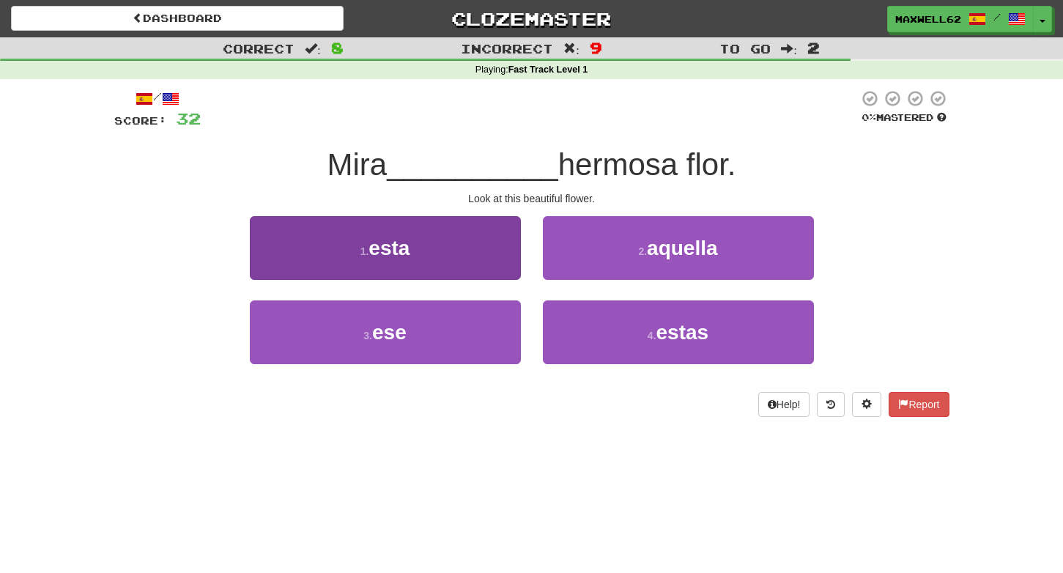
click at [480, 253] on button "1 . esta" at bounding box center [385, 248] width 271 height 64
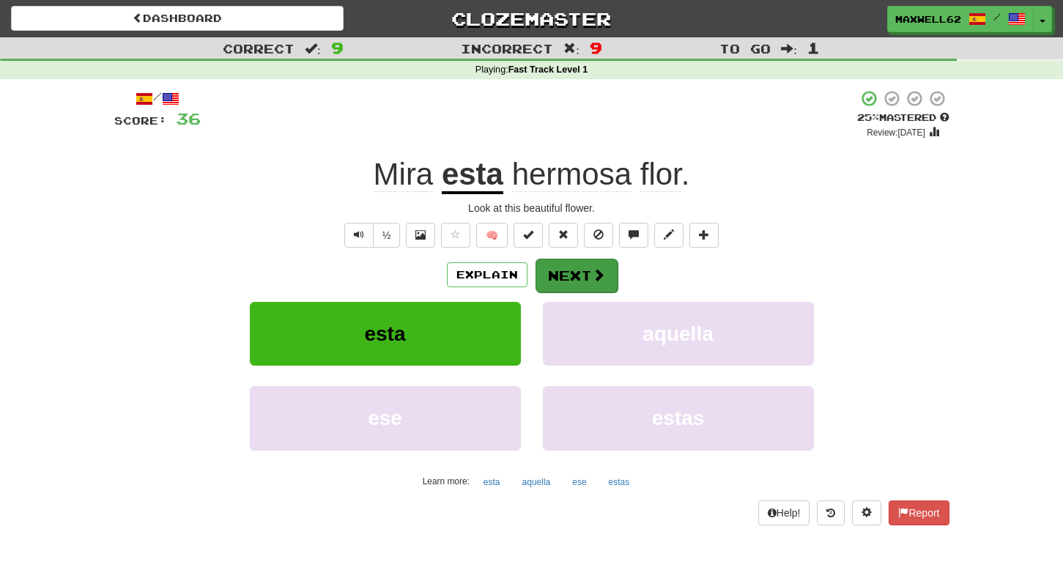
click at [588, 272] on button "Next" at bounding box center [576, 276] width 82 height 34
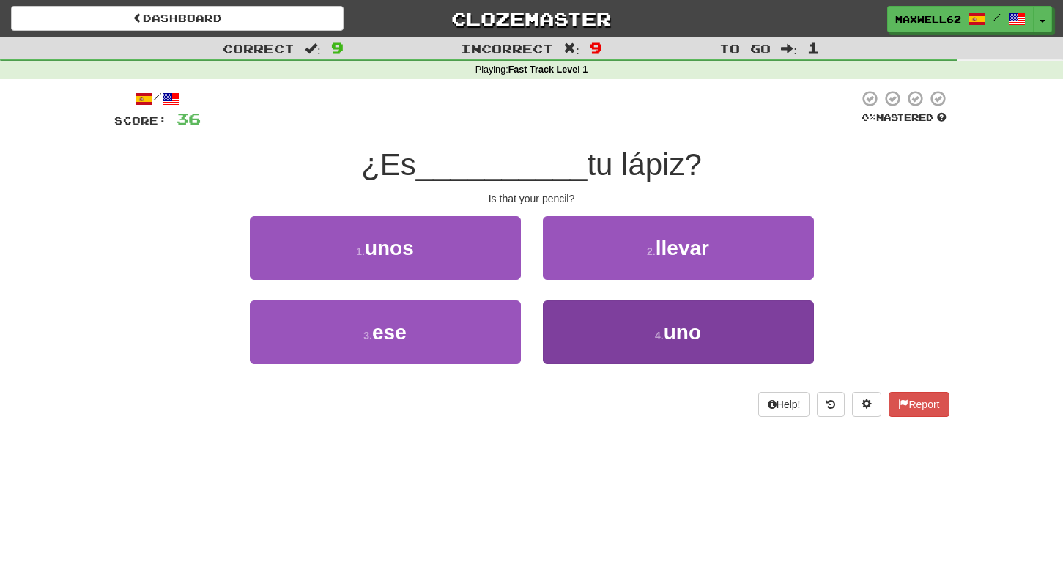
click at [648, 325] on button "4 . uno" at bounding box center [678, 332] width 271 height 64
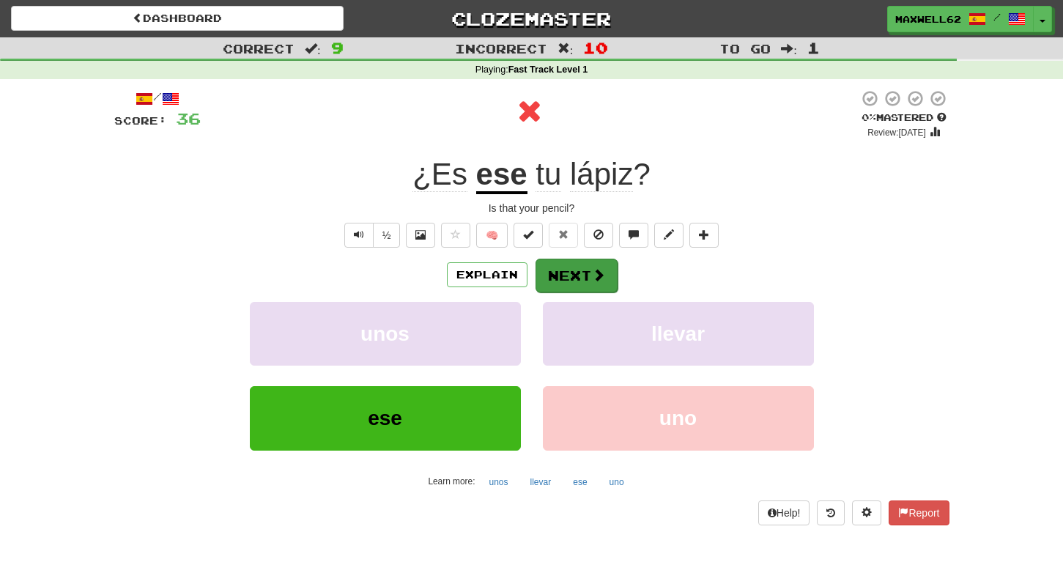
click at [592, 279] on span at bounding box center [598, 274] width 13 height 13
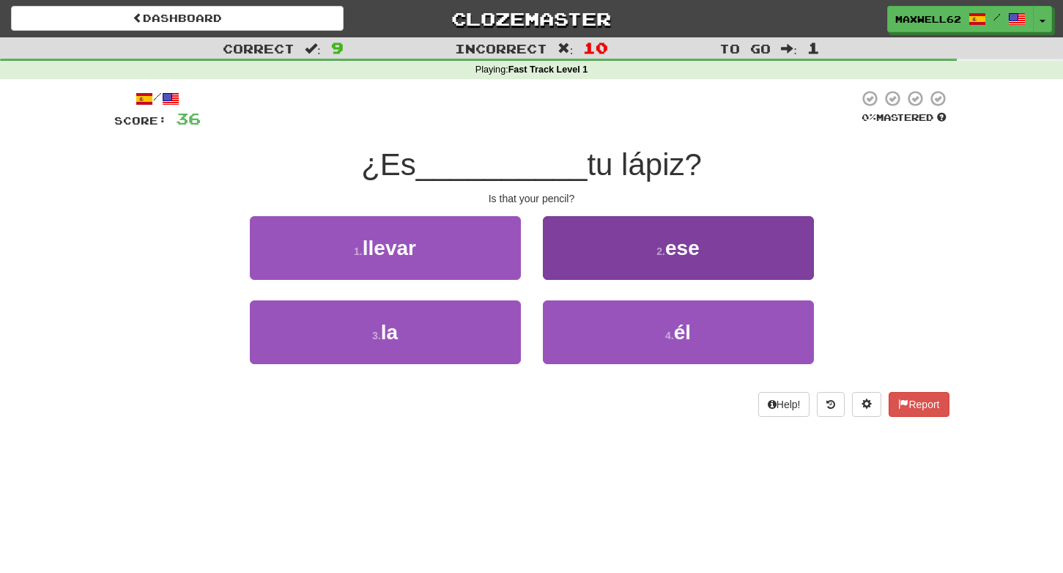
click at [594, 245] on button "2 . ese" at bounding box center [678, 248] width 271 height 64
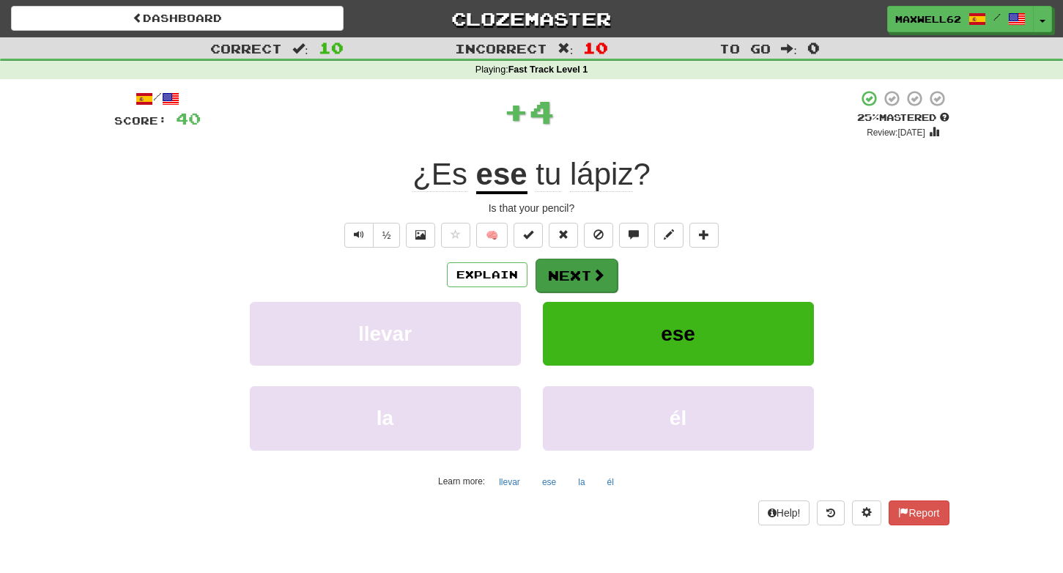
click at [557, 275] on button "Next" at bounding box center [576, 276] width 82 height 34
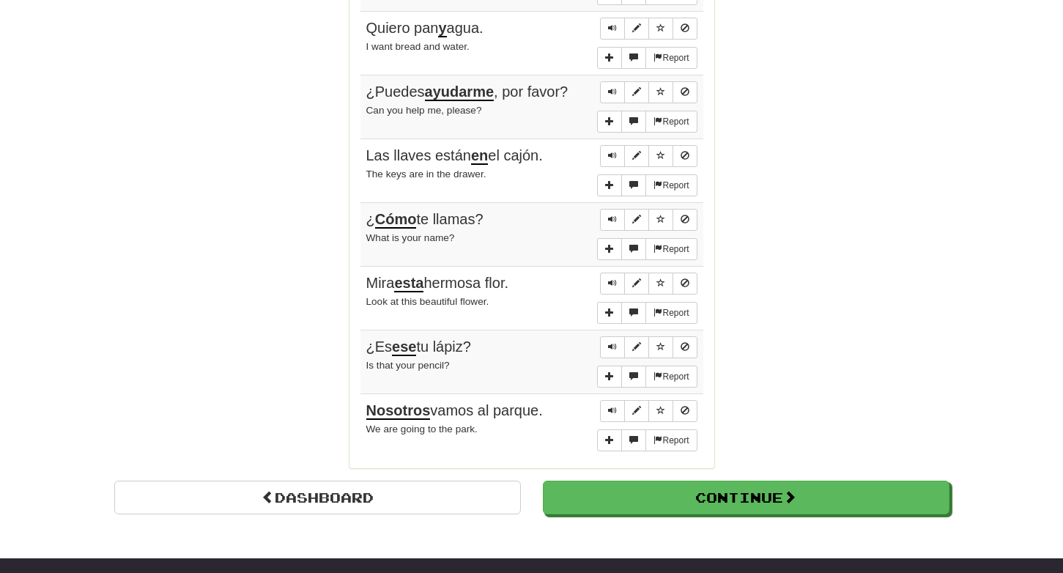
scroll to position [1070, 0]
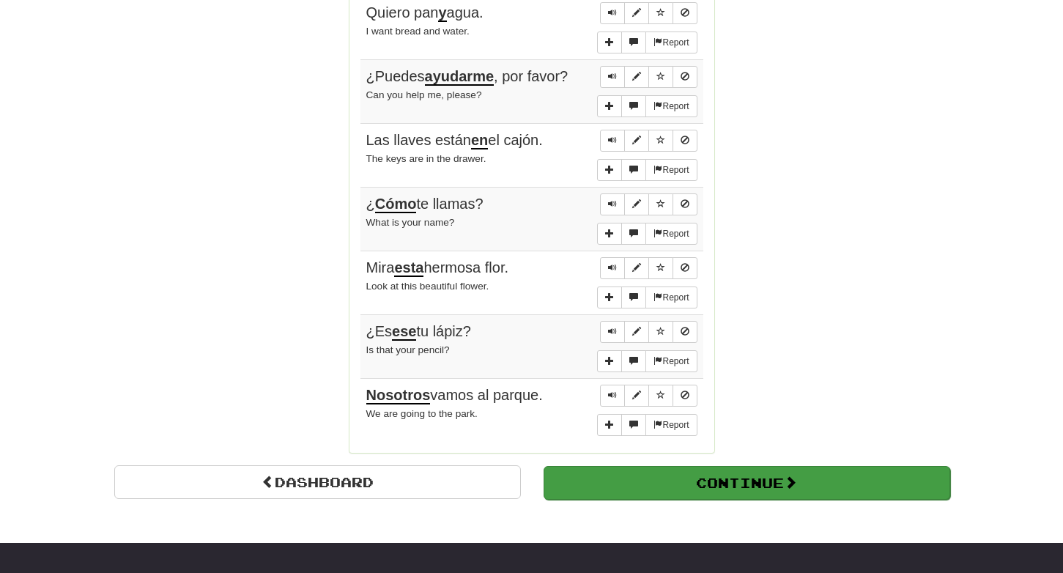
click at [659, 466] on button "Continue" at bounding box center [747, 483] width 407 height 34
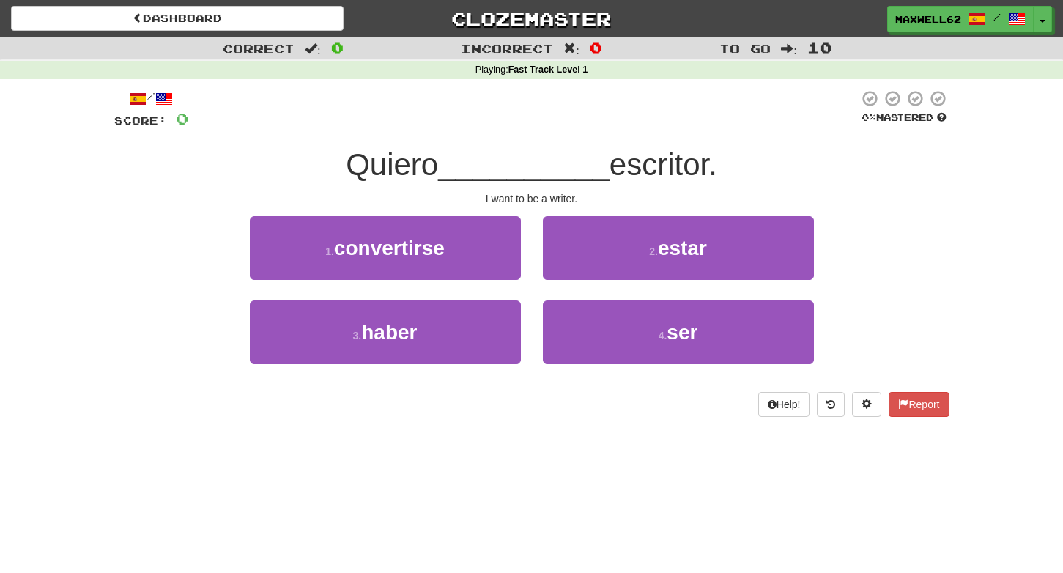
scroll to position [0, 0]
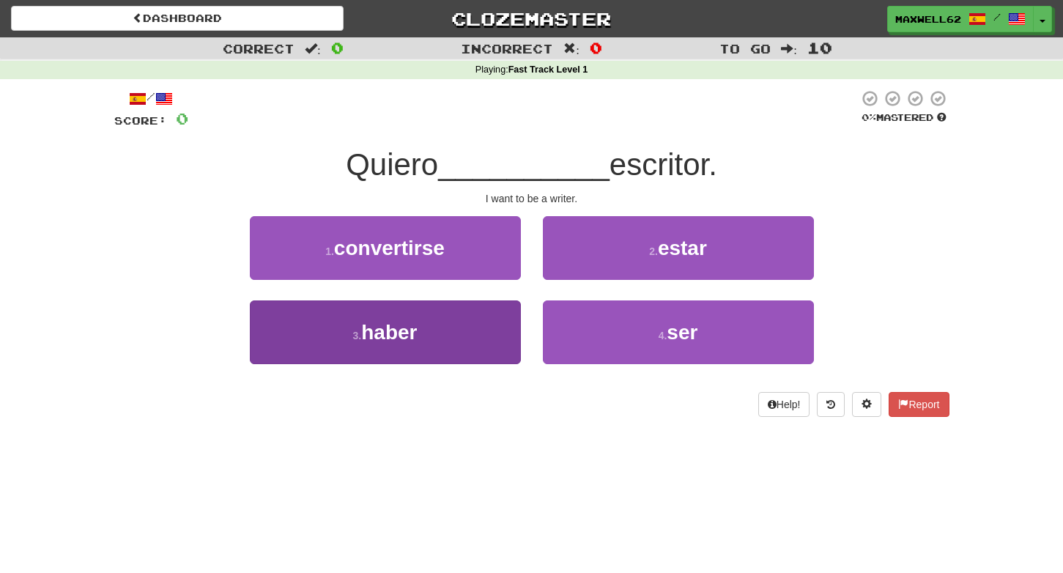
click at [489, 346] on button "3 . haber" at bounding box center [385, 332] width 271 height 64
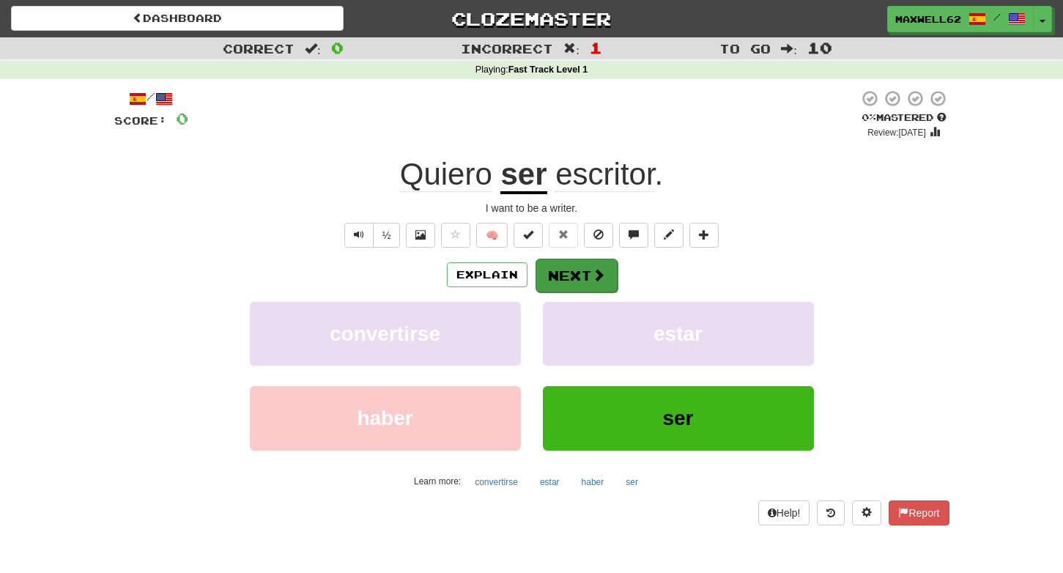
click at [579, 274] on button "Next" at bounding box center [576, 276] width 82 height 34
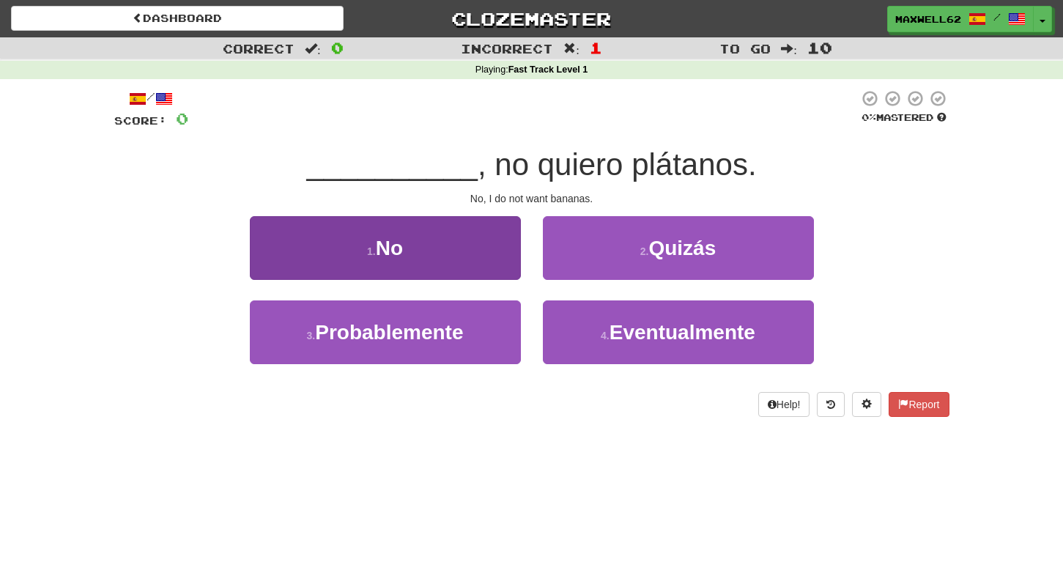
click at [425, 251] on button "1 . No" at bounding box center [385, 248] width 271 height 64
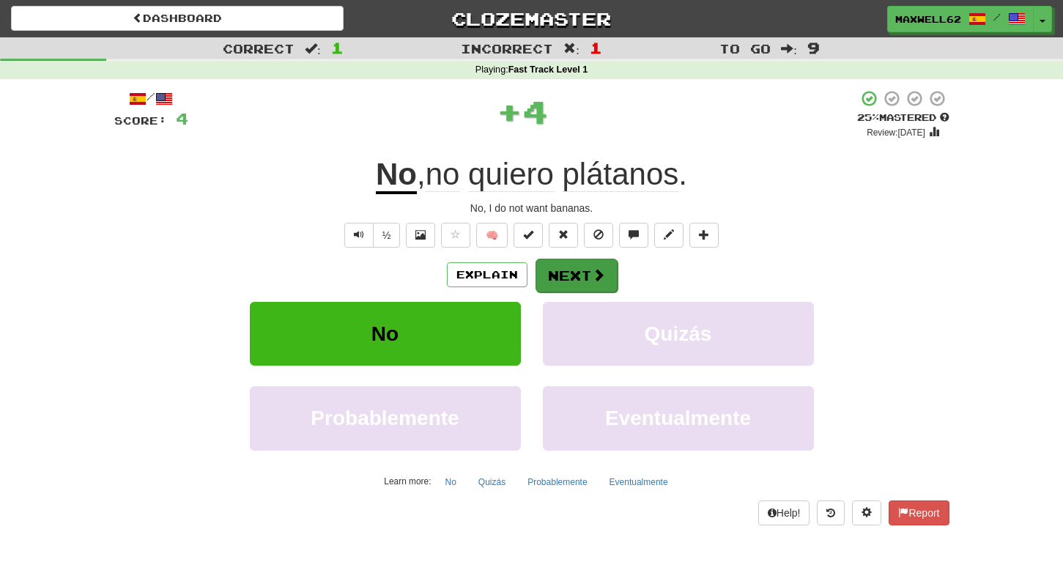
click at [578, 272] on button "Next" at bounding box center [576, 276] width 82 height 34
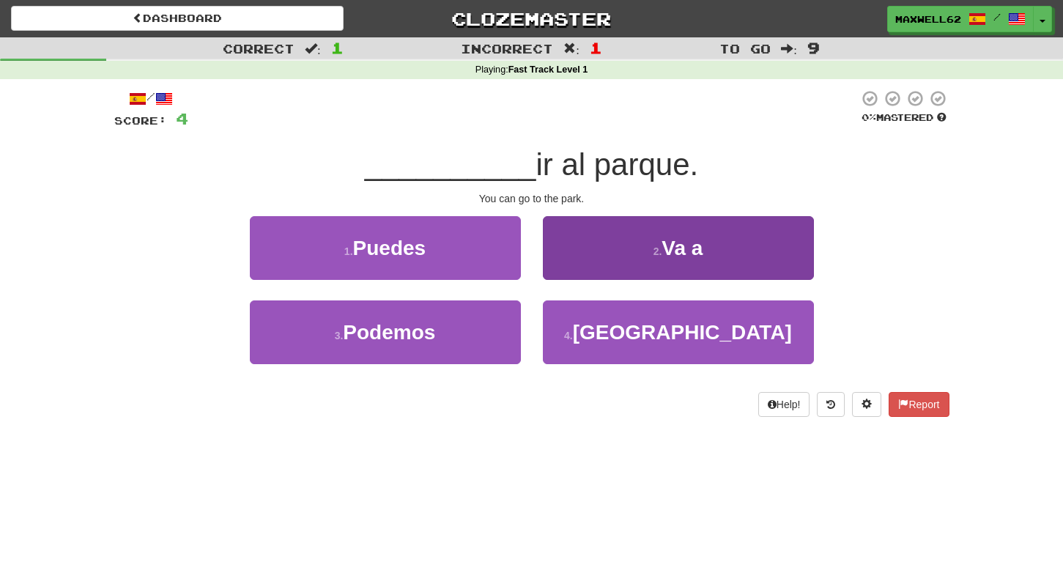
click at [631, 251] on button "2 . Va a" at bounding box center [678, 248] width 271 height 64
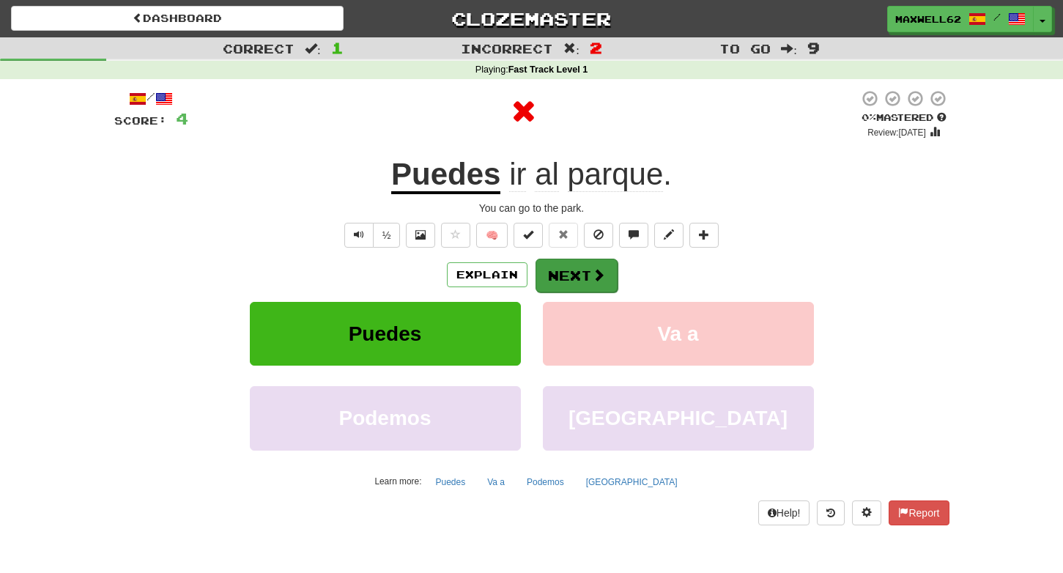
click at [585, 281] on button "Next" at bounding box center [576, 276] width 82 height 34
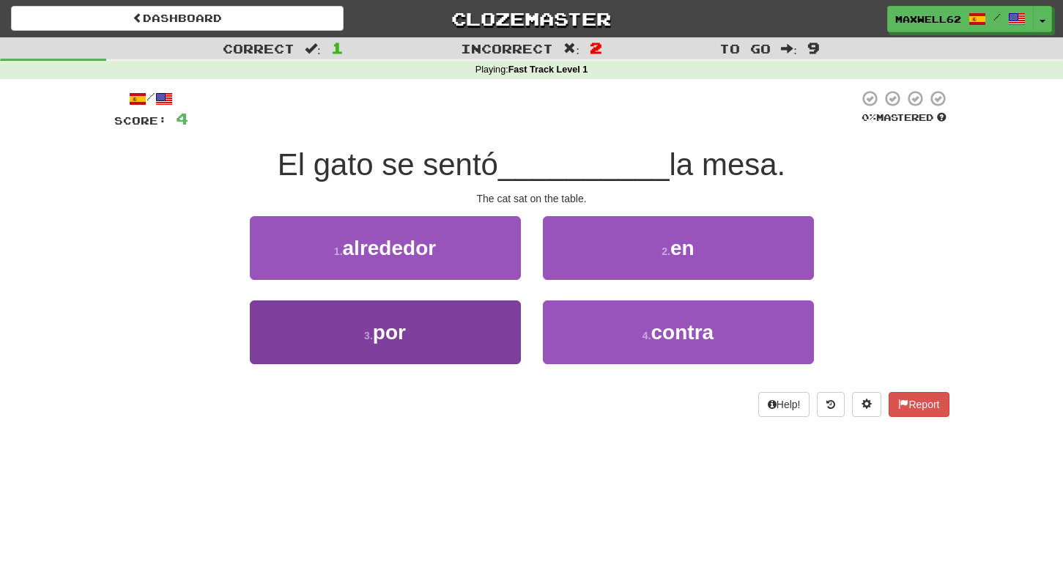
click at [439, 328] on button "3 . por" at bounding box center [385, 332] width 271 height 64
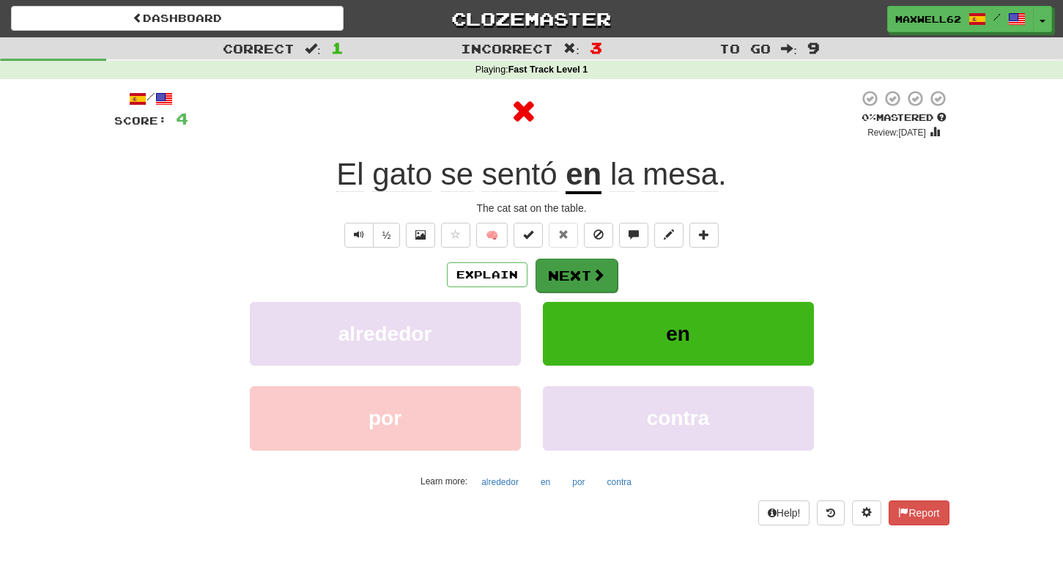
click at [577, 270] on button "Next" at bounding box center [576, 276] width 82 height 34
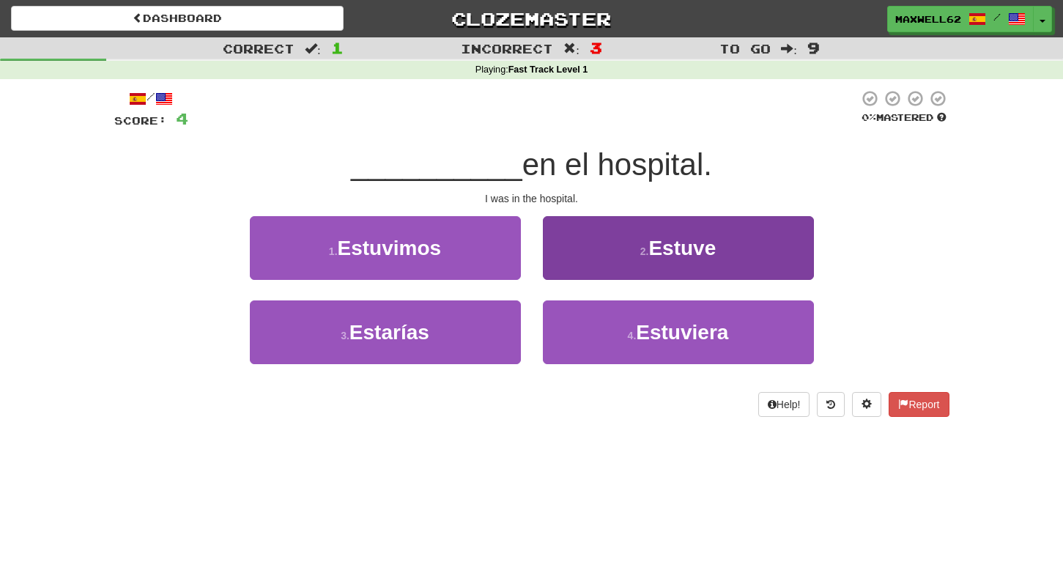
click at [654, 246] on span "Estuve" at bounding box center [681, 248] width 67 height 23
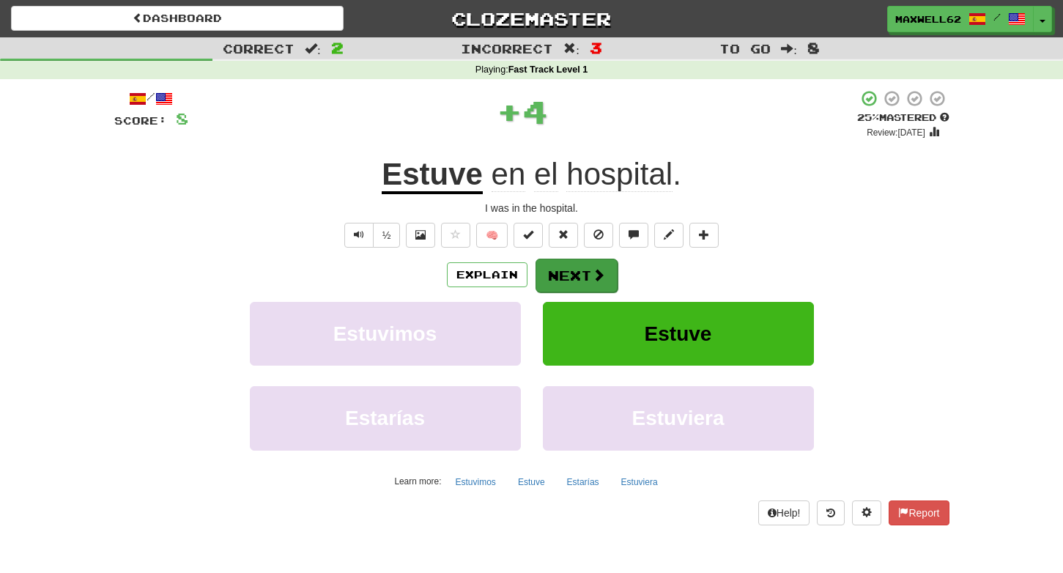
click at [585, 275] on button "Next" at bounding box center [576, 276] width 82 height 34
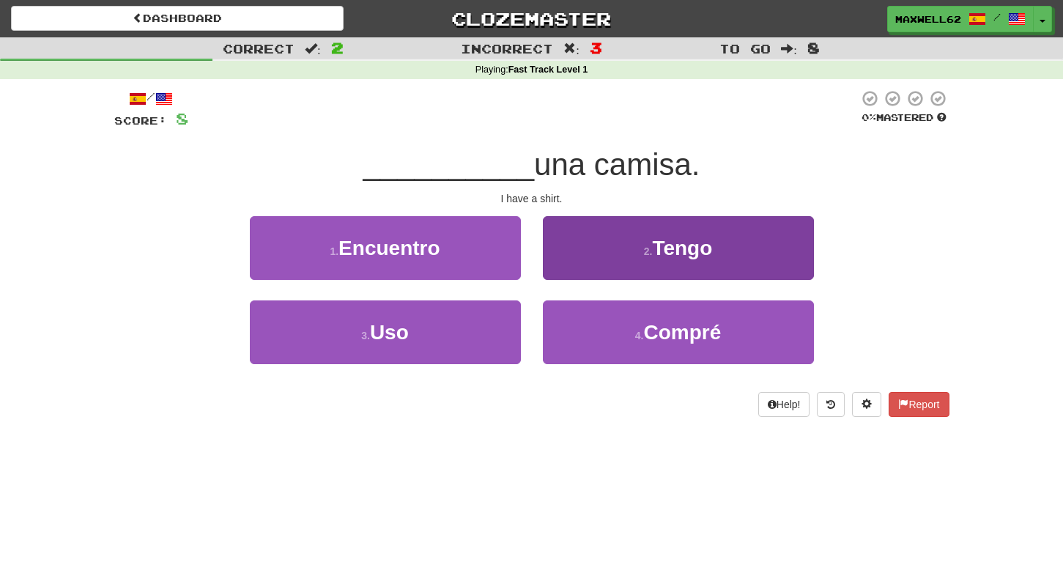
click at [640, 254] on button "2 . Tengo" at bounding box center [678, 248] width 271 height 64
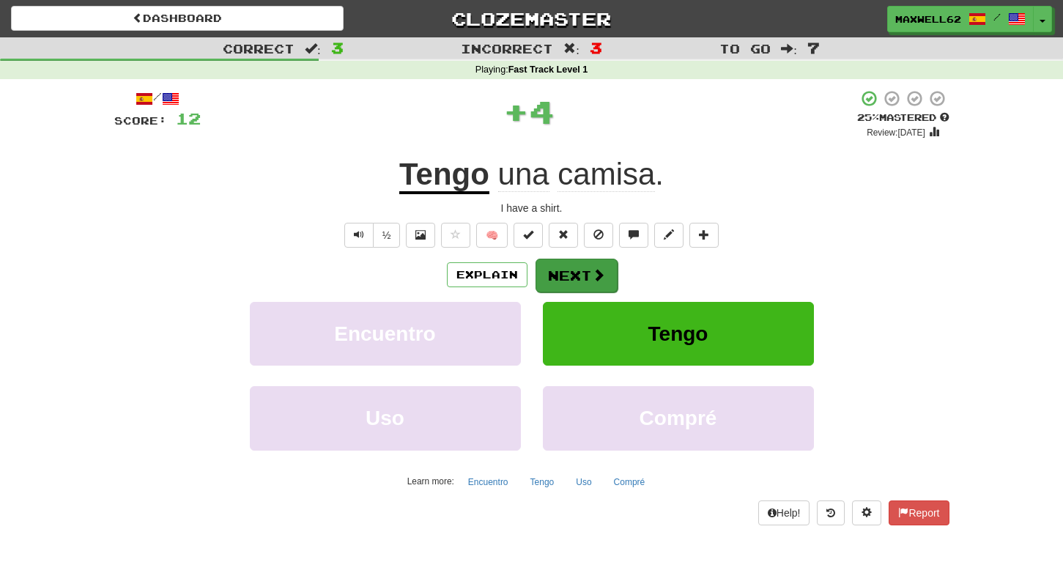
click at [588, 277] on button "Next" at bounding box center [576, 276] width 82 height 34
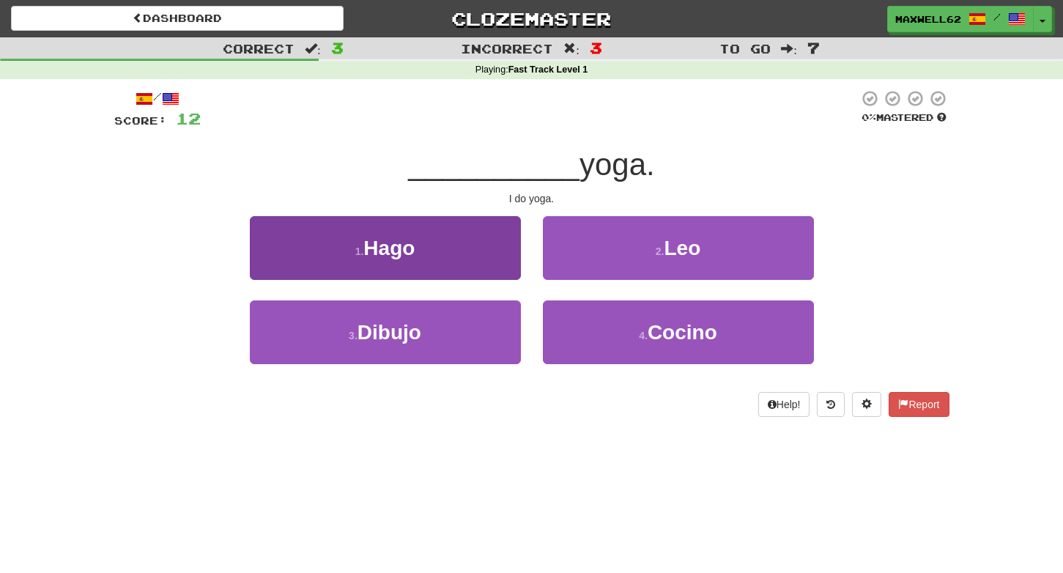
click at [471, 246] on button "1 . Hago" at bounding box center [385, 248] width 271 height 64
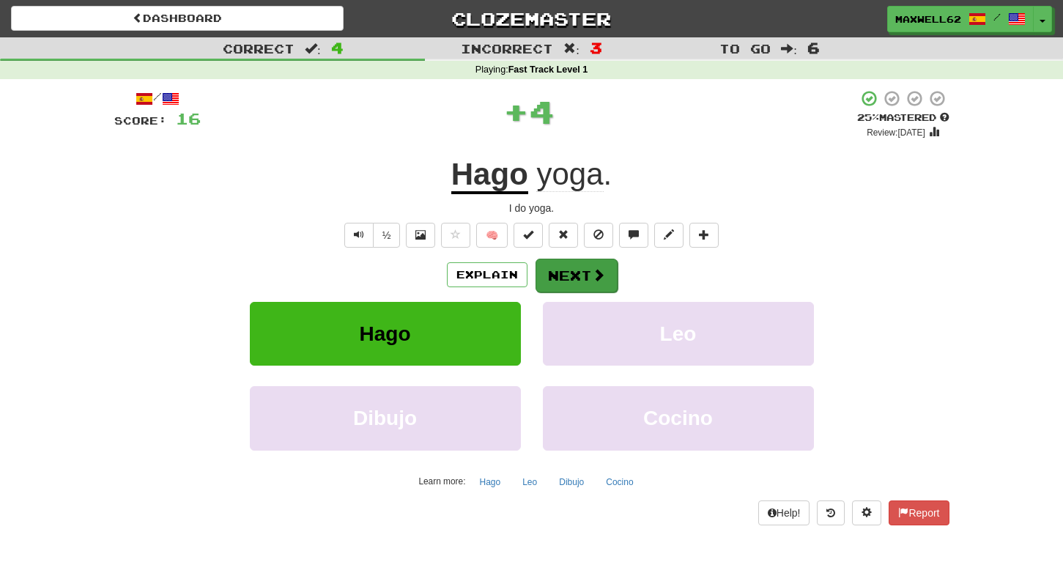
click at [571, 271] on button "Next" at bounding box center [576, 276] width 82 height 34
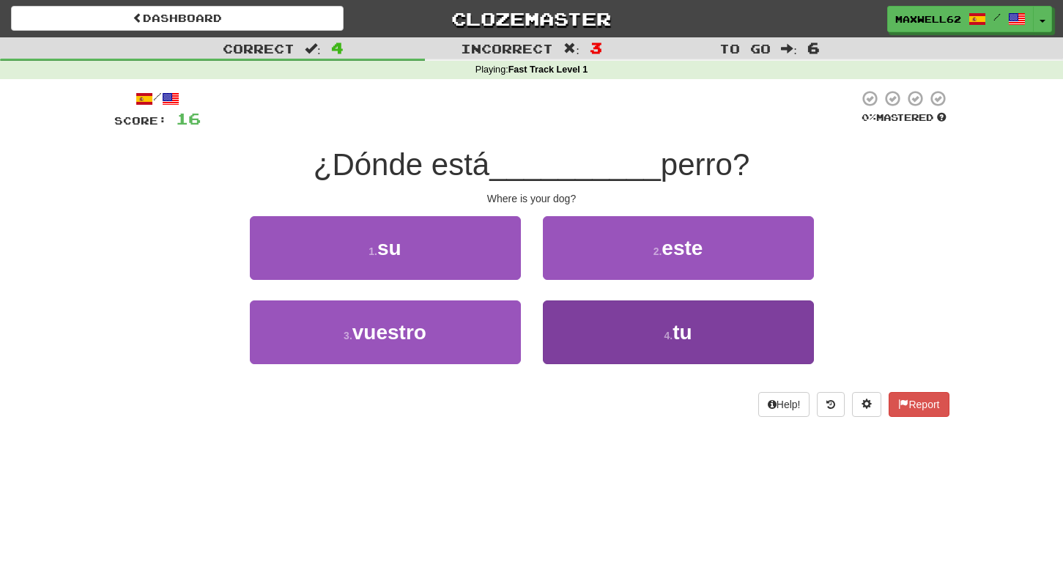
click at [692, 338] on span "tu" at bounding box center [681, 332] width 19 height 23
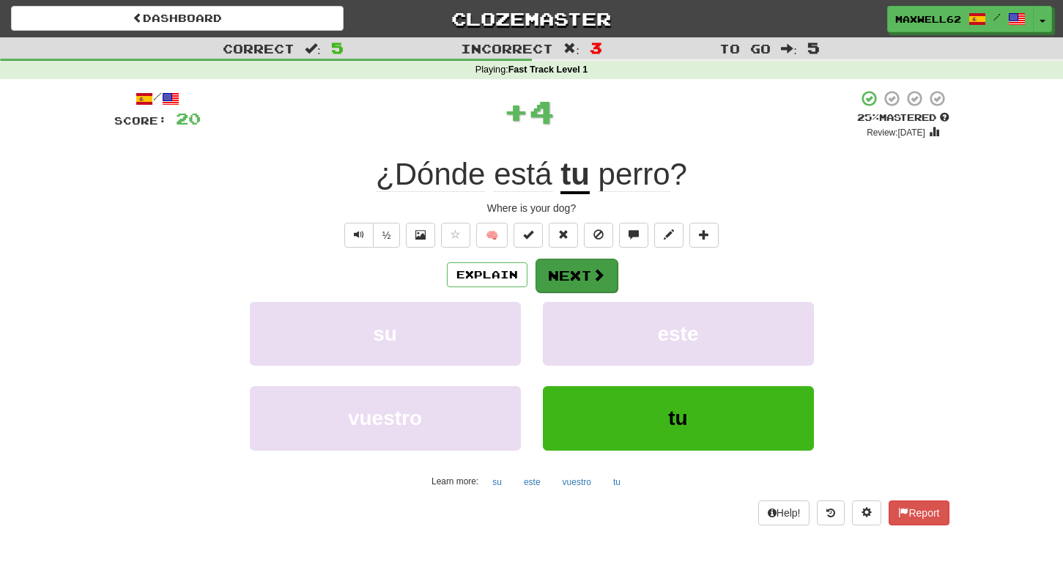
click at [594, 281] on span at bounding box center [598, 274] width 13 height 13
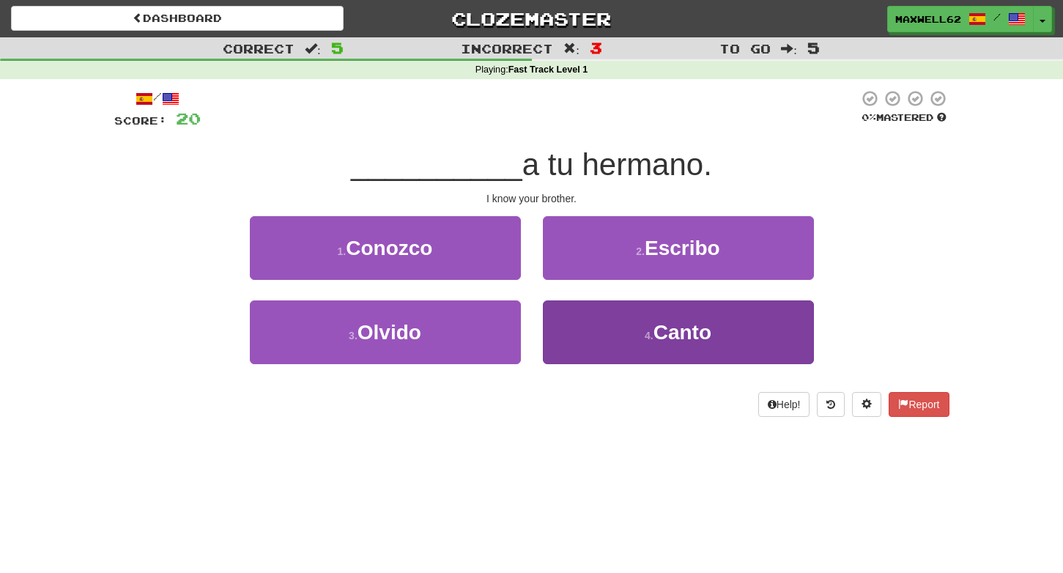
click at [651, 330] on small "4 ." at bounding box center [649, 336] width 9 height 12
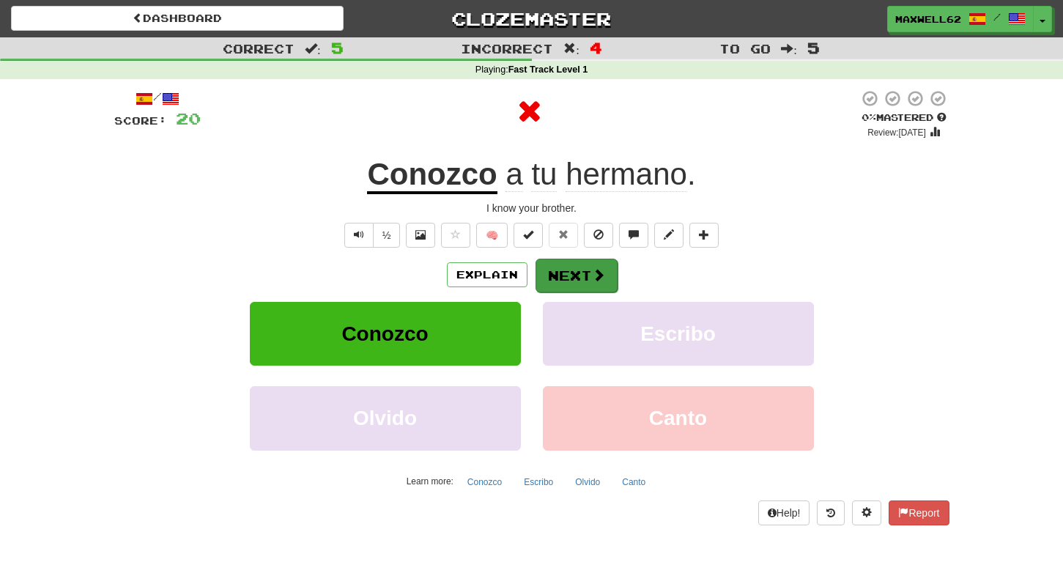
click at [579, 275] on button "Next" at bounding box center [576, 276] width 82 height 34
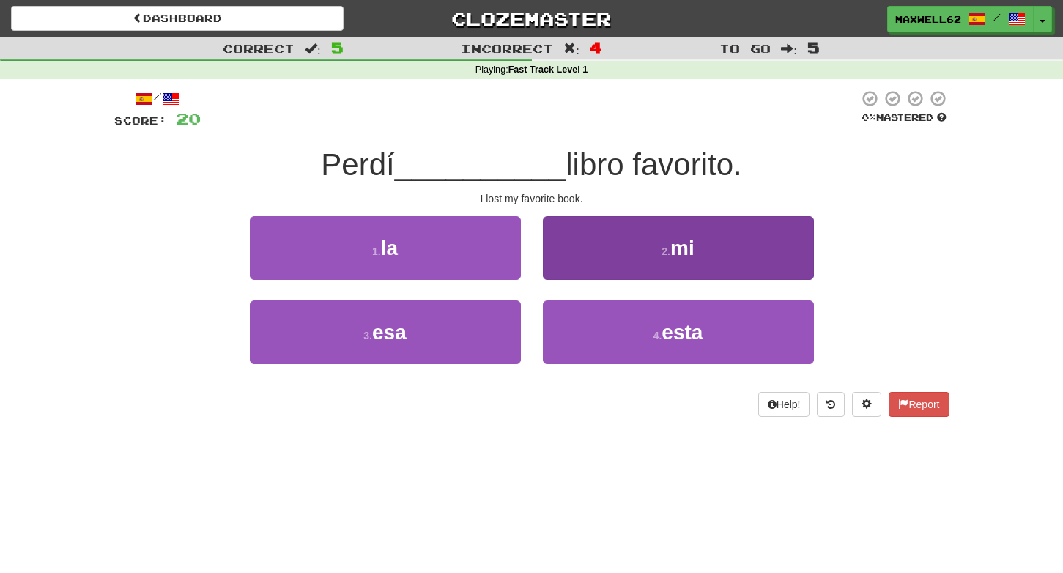
click at [654, 248] on button "2 . mi" at bounding box center [678, 248] width 271 height 64
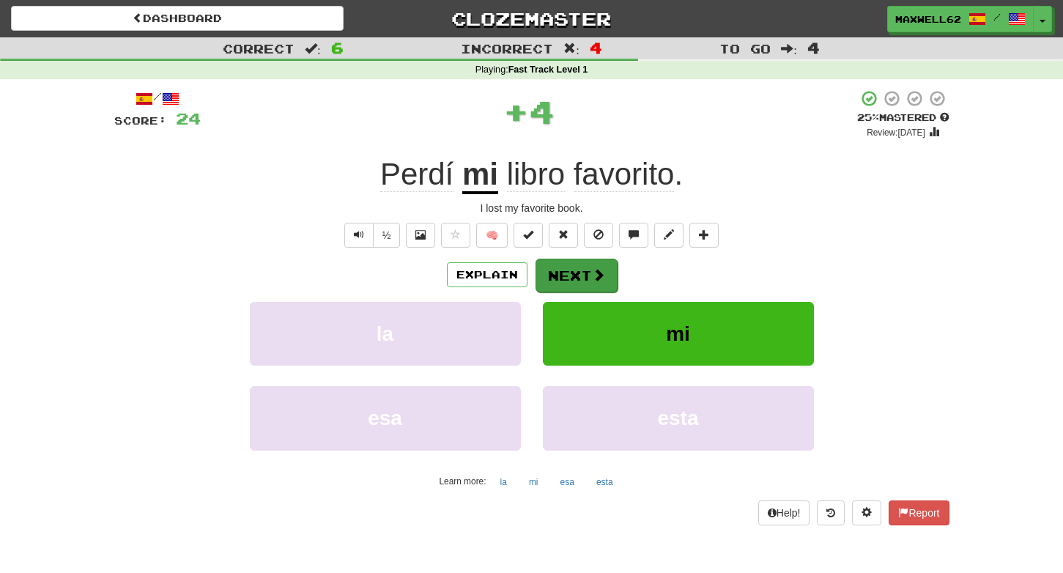
click at [587, 274] on button "Next" at bounding box center [576, 276] width 82 height 34
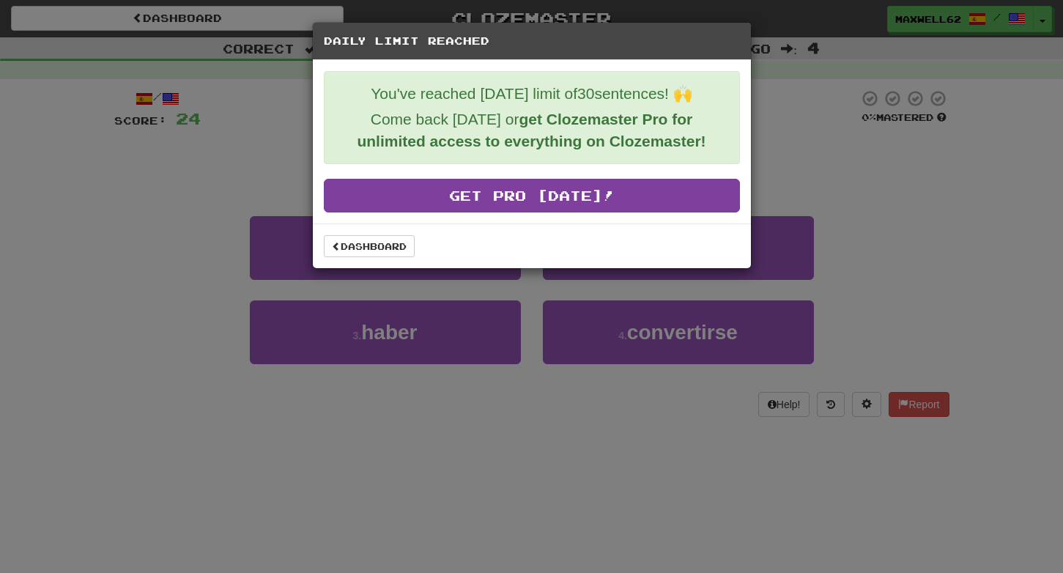
click at [443, 193] on link "Get Pro Today!" at bounding box center [532, 196] width 416 height 34
